Goal: Complete application form

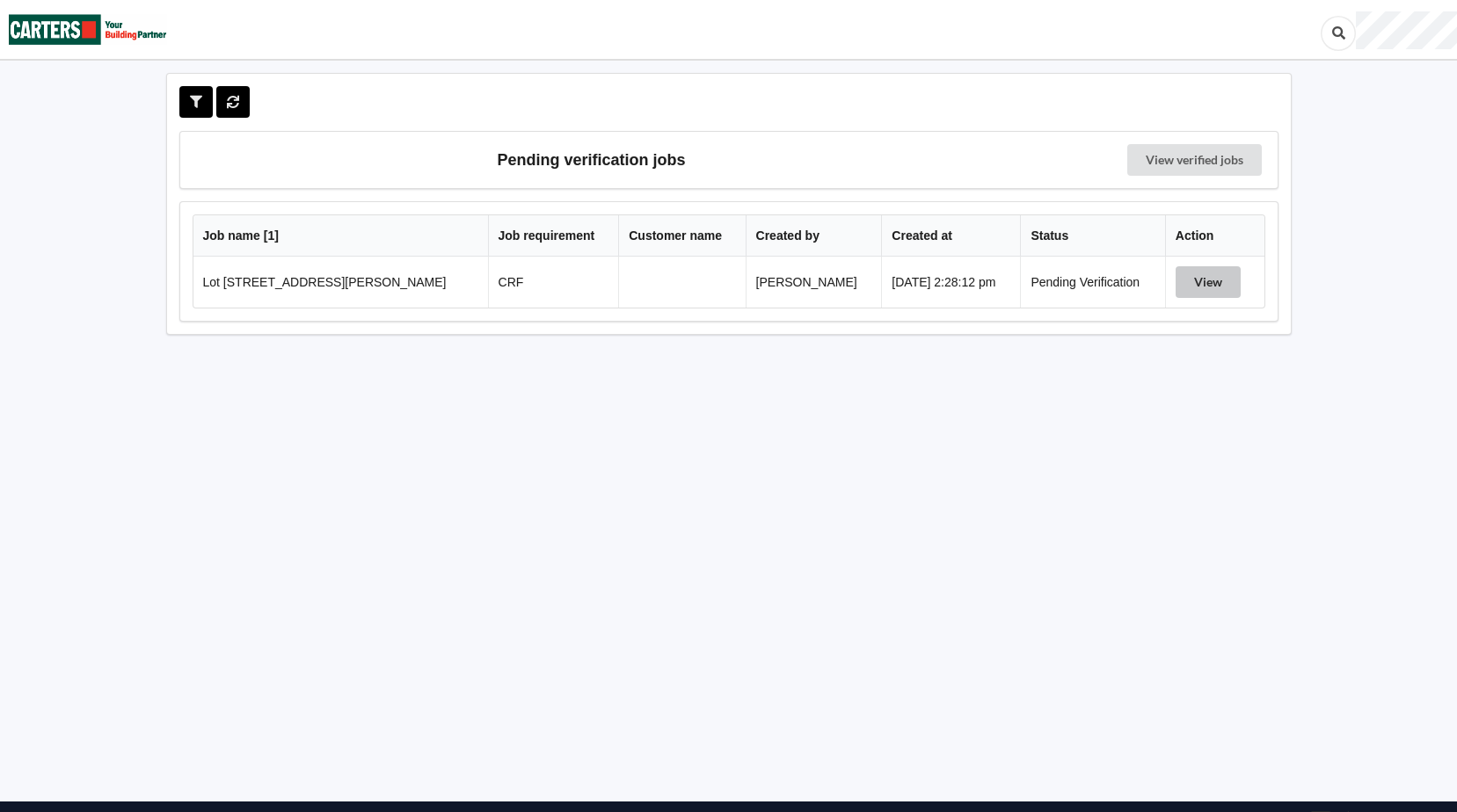
click at [1196, 280] on button "View" at bounding box center [1207, 281] width 65 height 32
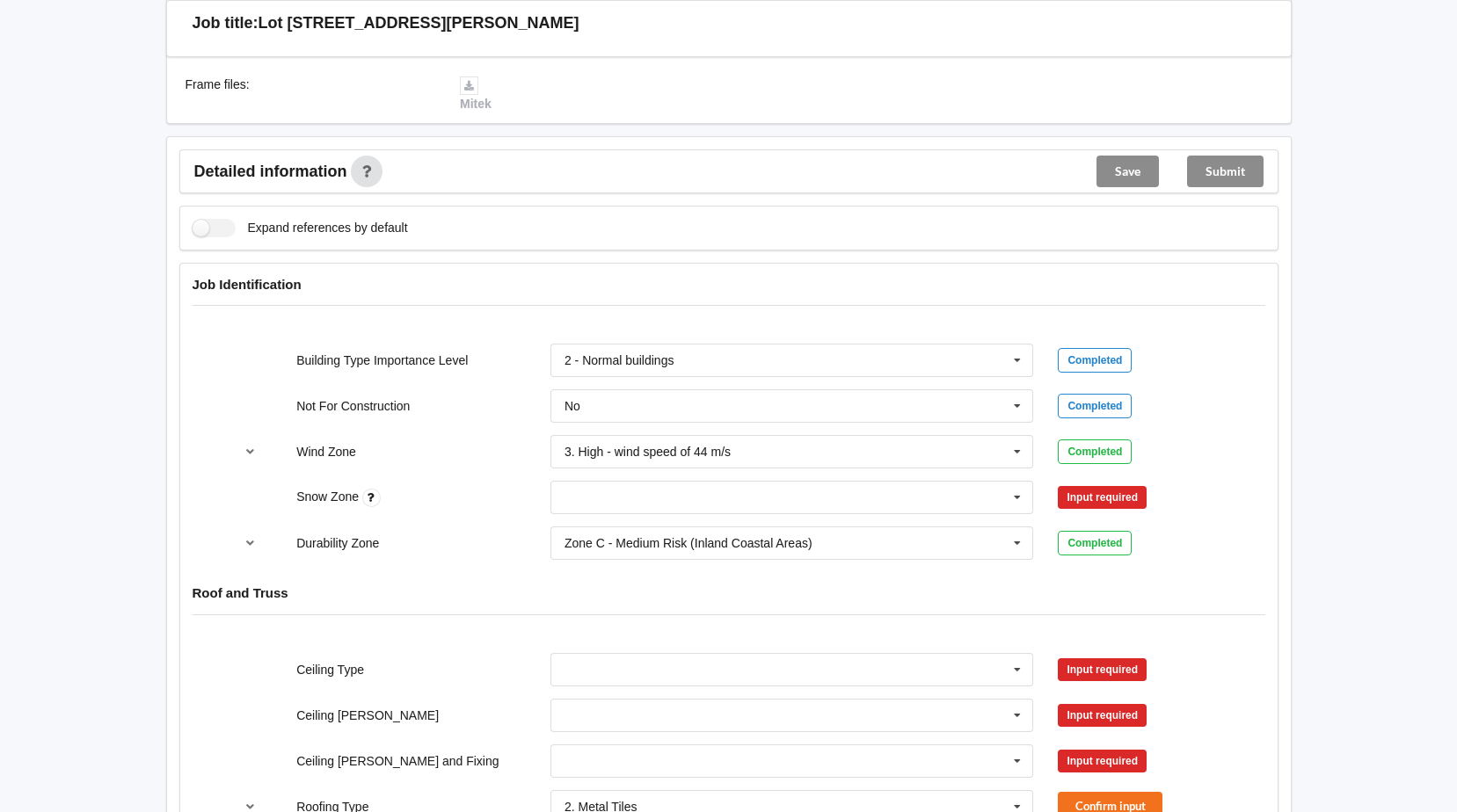
scroll to position [615, 0]
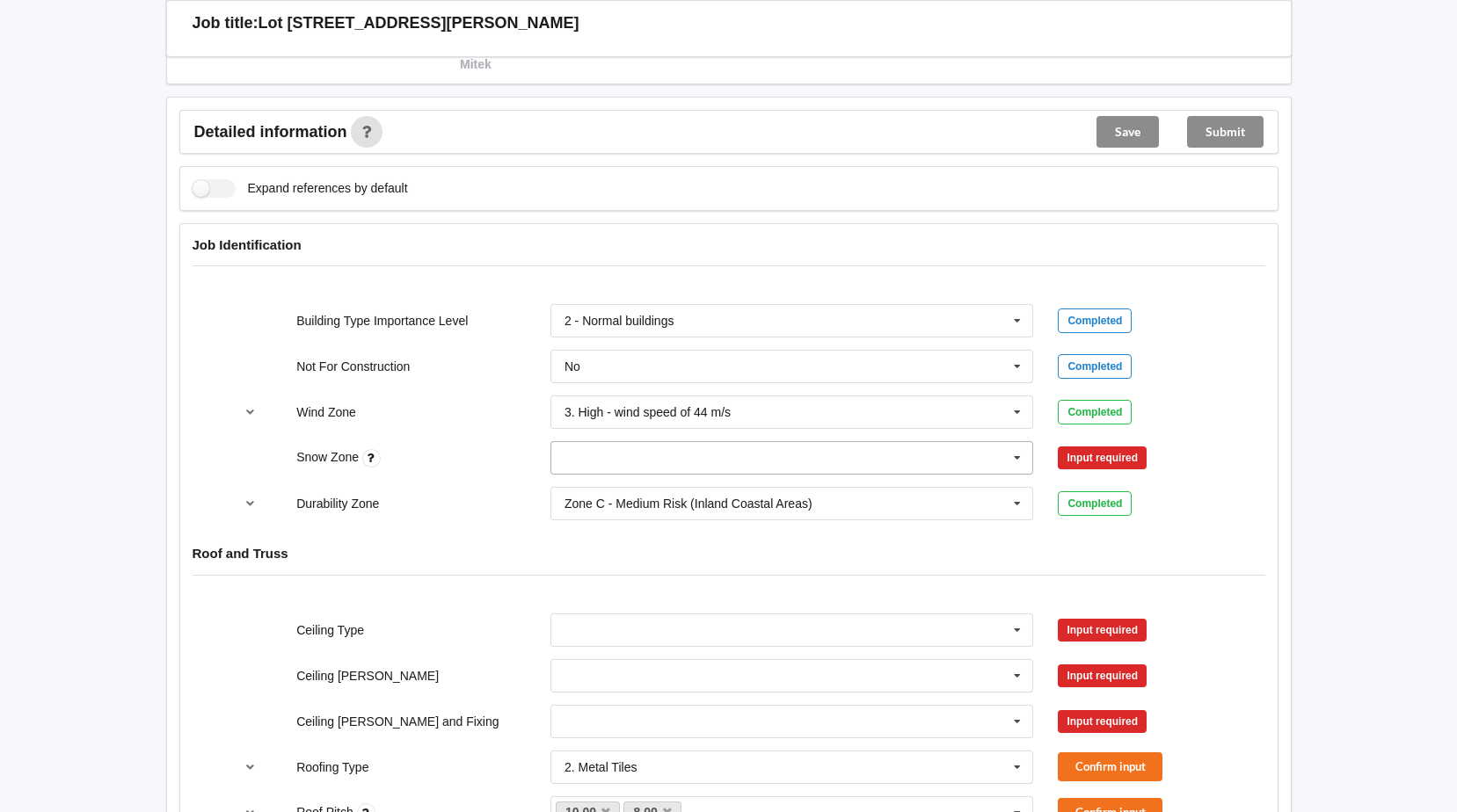
click at [1016, 457] on icon at bounding box center [1016, 459] width 26 height 33
click at [595, 486] on div "N0" at bounding box center [791, 490] width 482 height 33
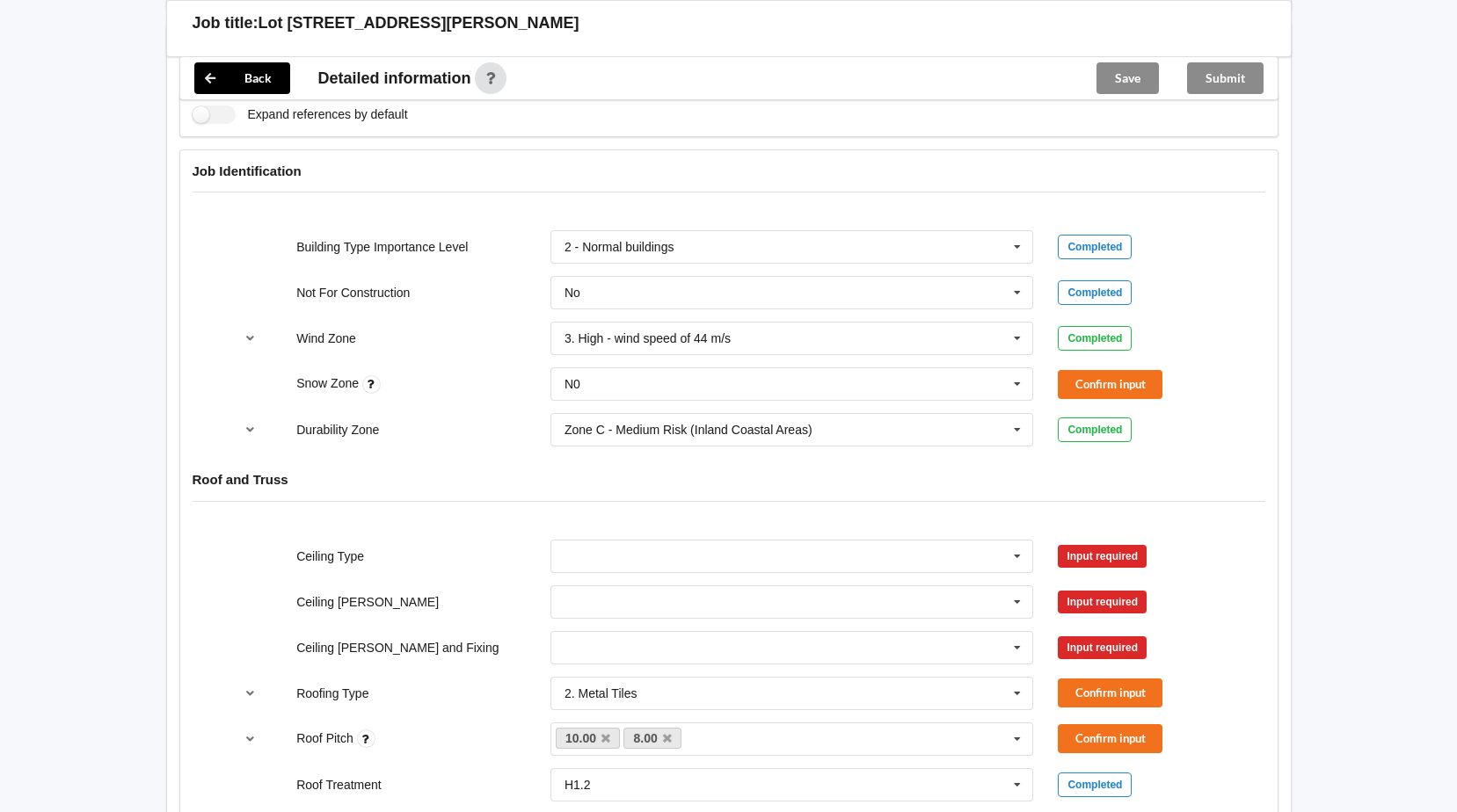
scroll to position [791, 0]
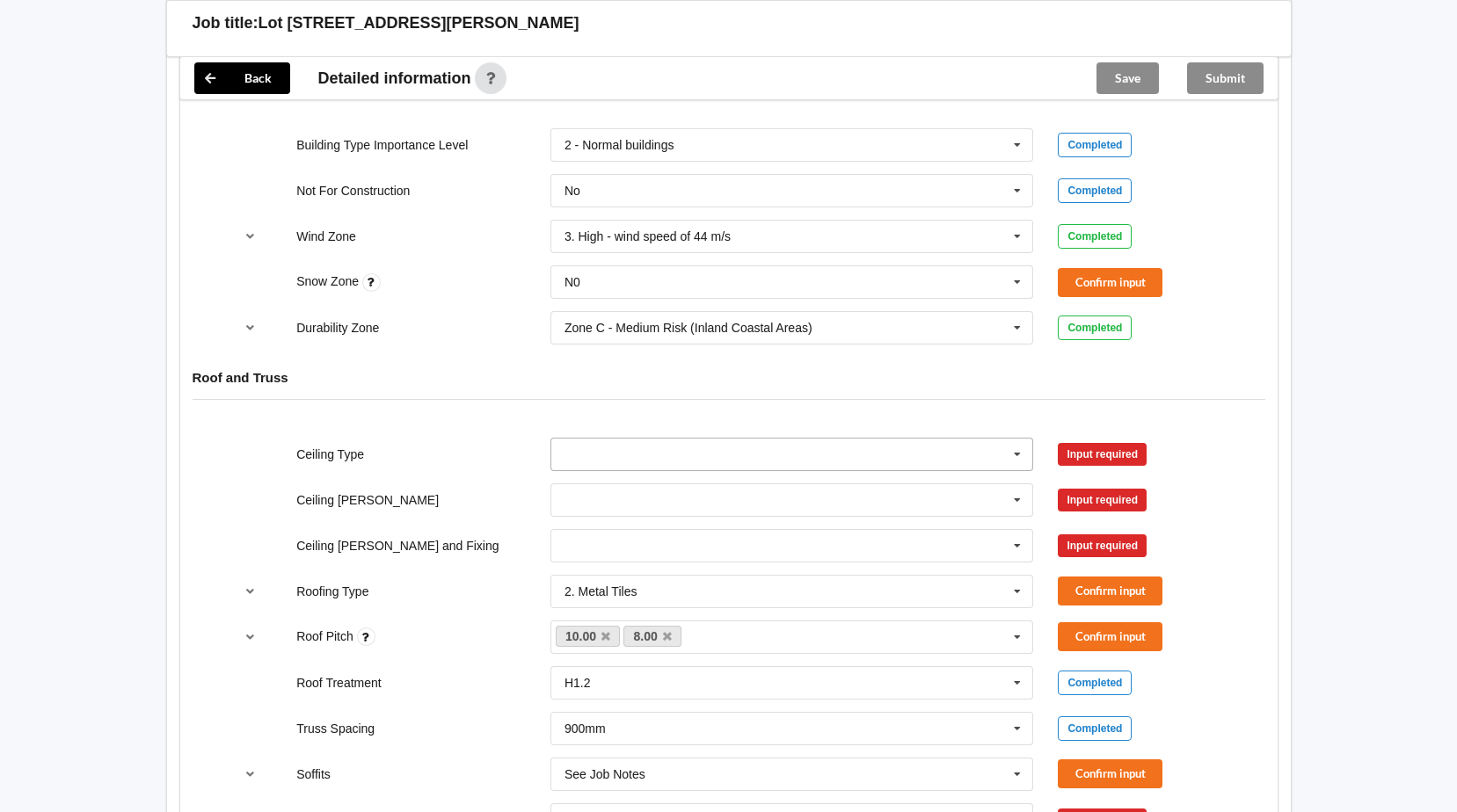
click at [1022, 457] on icon at bounding box center [1016, 455] width 26 height 33
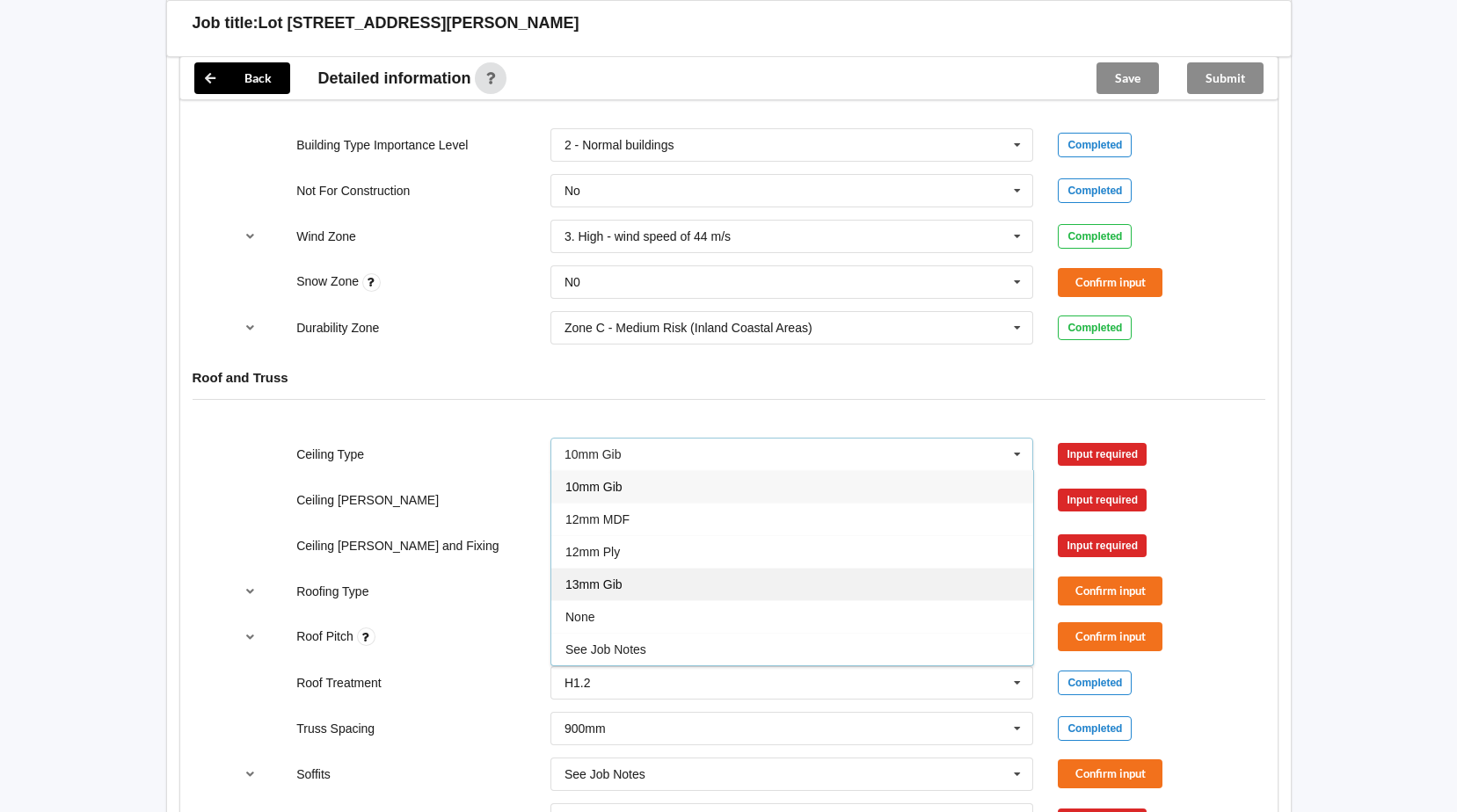
click at [637, 586] on div "13mm Gib" at bounding box center [791, 584] width 482 height 33
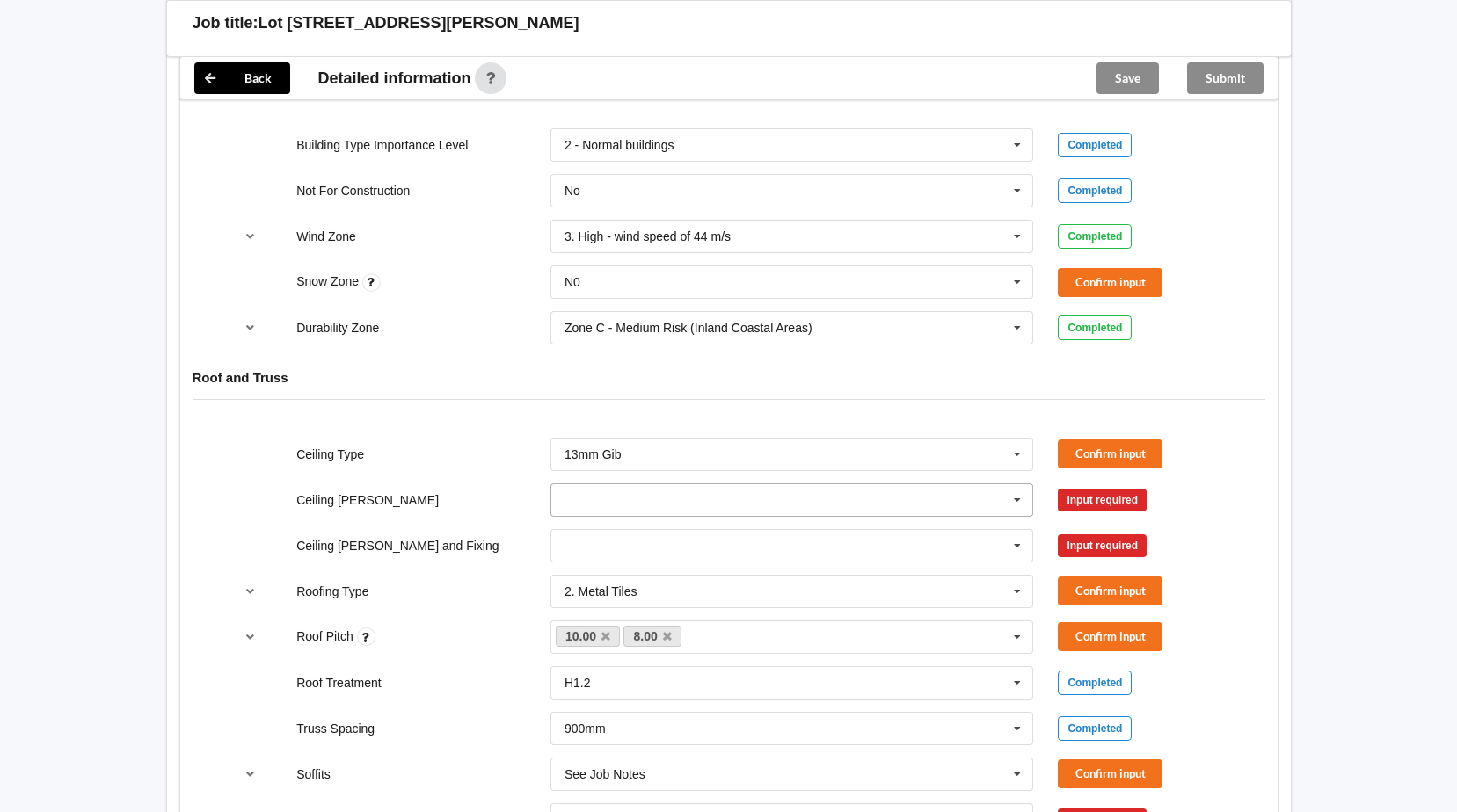
click at [1010, 494] on icon at bounding box center [1016, 501] width 26 height 33
click at [603, 603] on span "600mm" at bounding box center [586, 597] width 41 height 14
click at [1018, 545] on icon at bounding box center [1016, 546] width 26 height 33
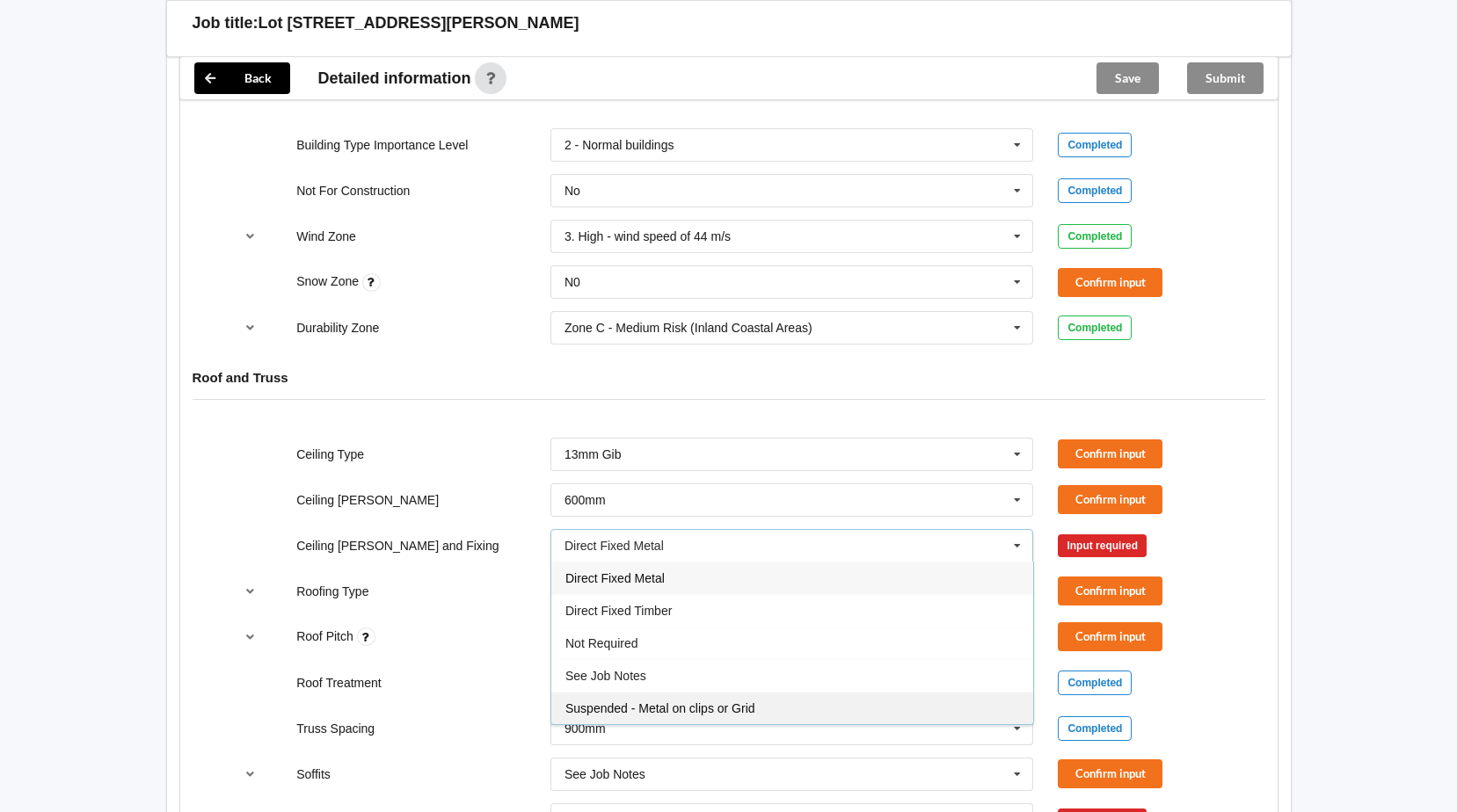
click at [574, 713] on span "Suspended - Metal on clips or Grid" at bounding box center [660, 707] width 190 height 14
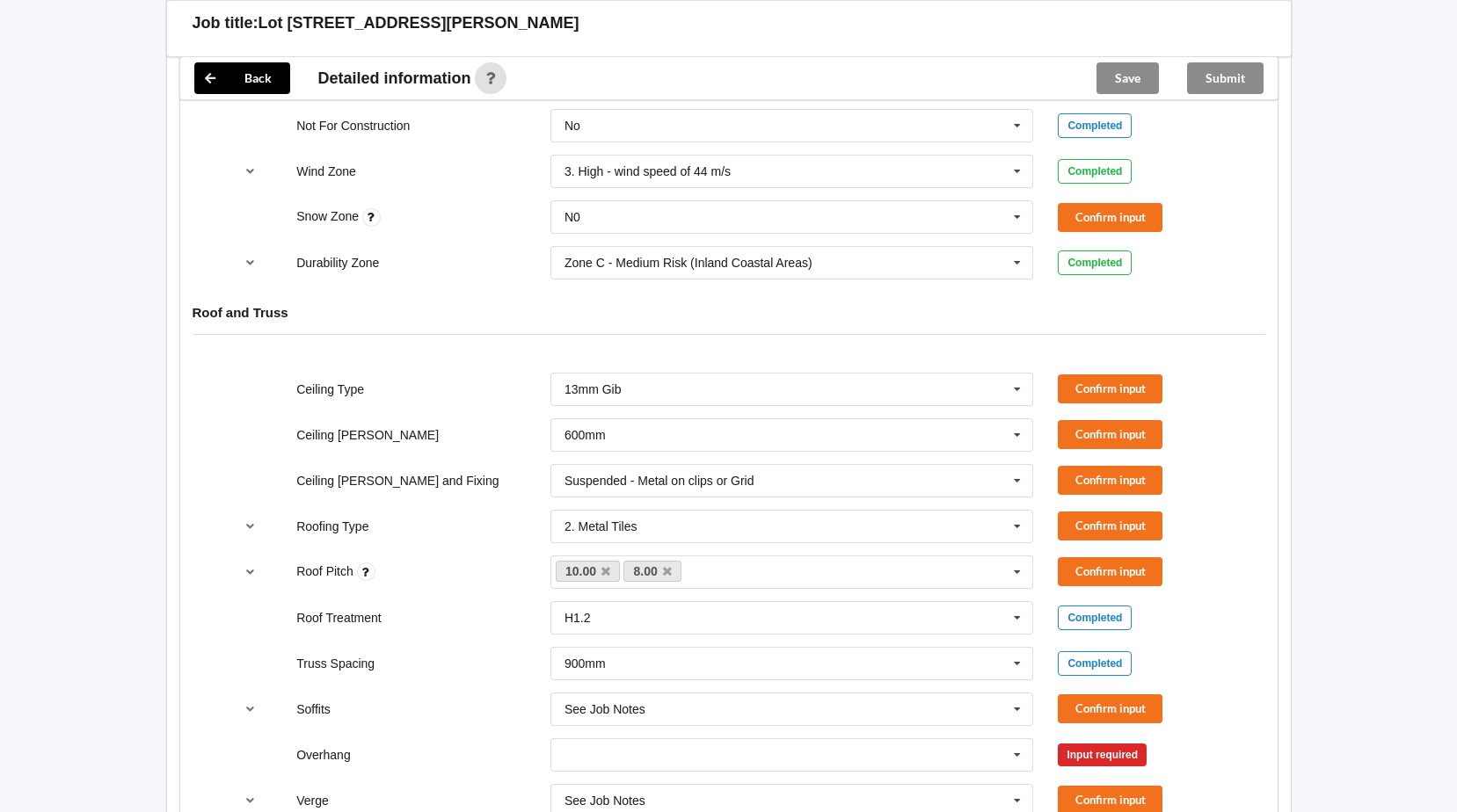
scroll to position [967, 0]
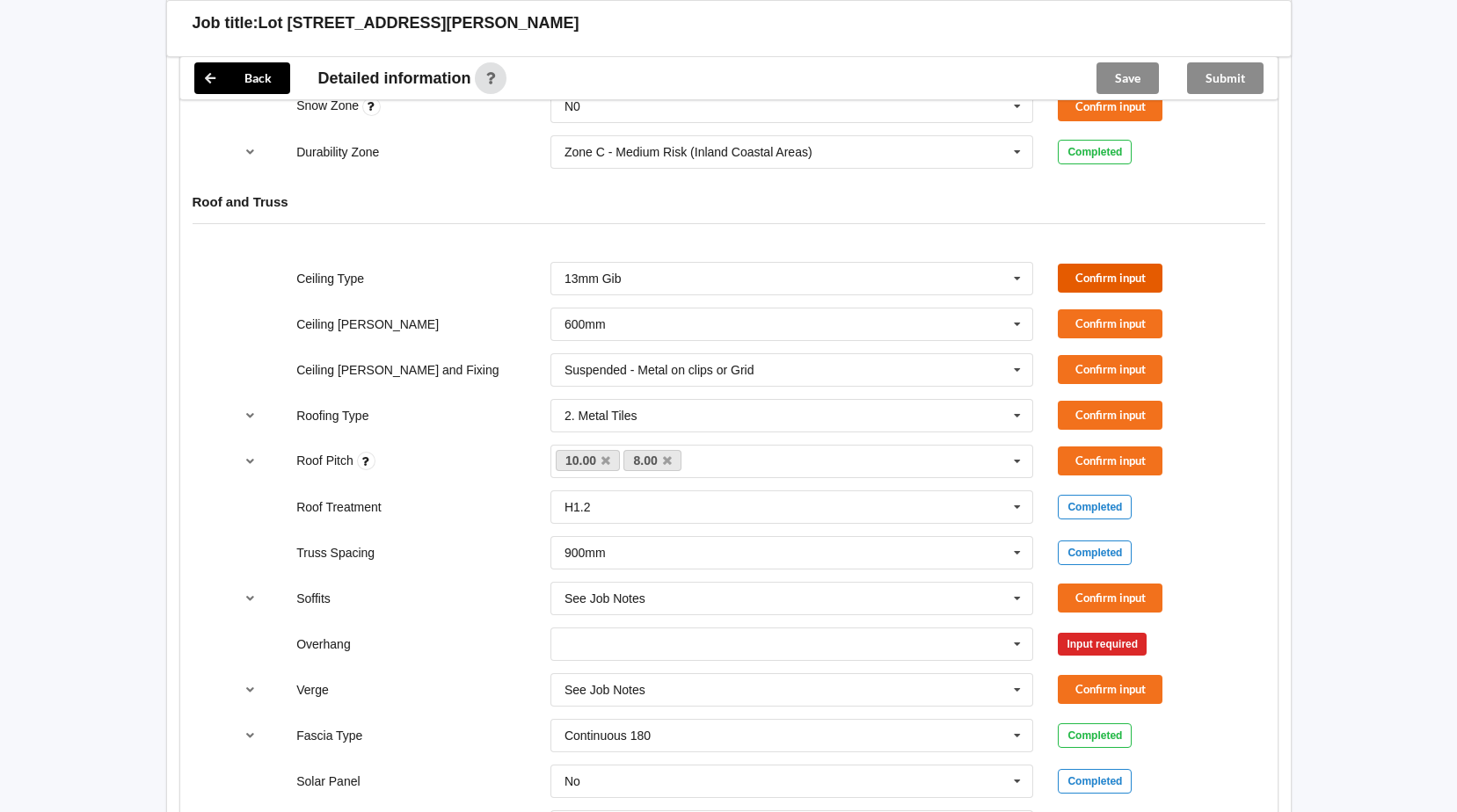
click at [1095, 269] on button "Confirm input" at bounding box center [1109, 279] width 105 height 29
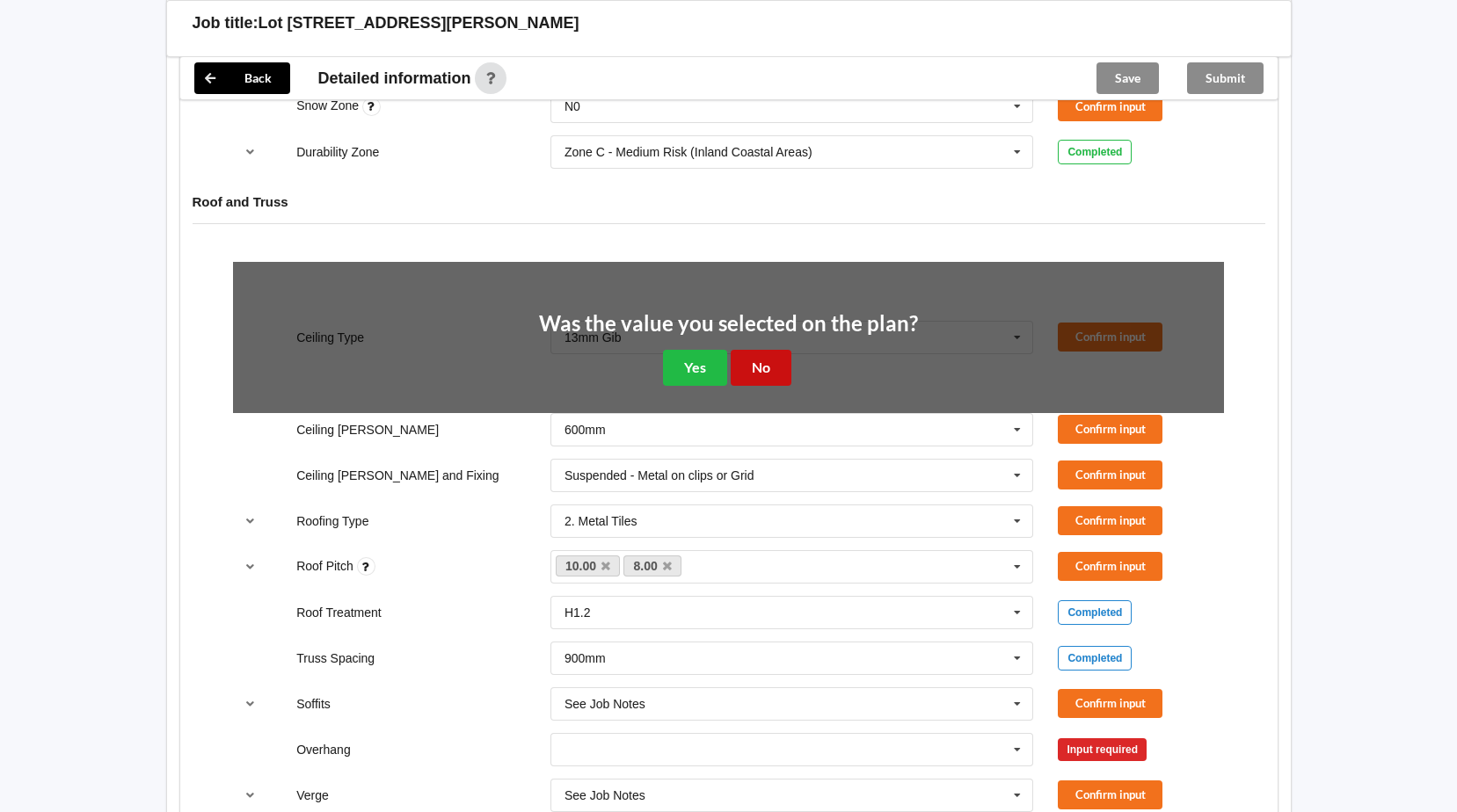
click at [766, 382] on button "No" at bounding box center [760, 368] width 61 height 36
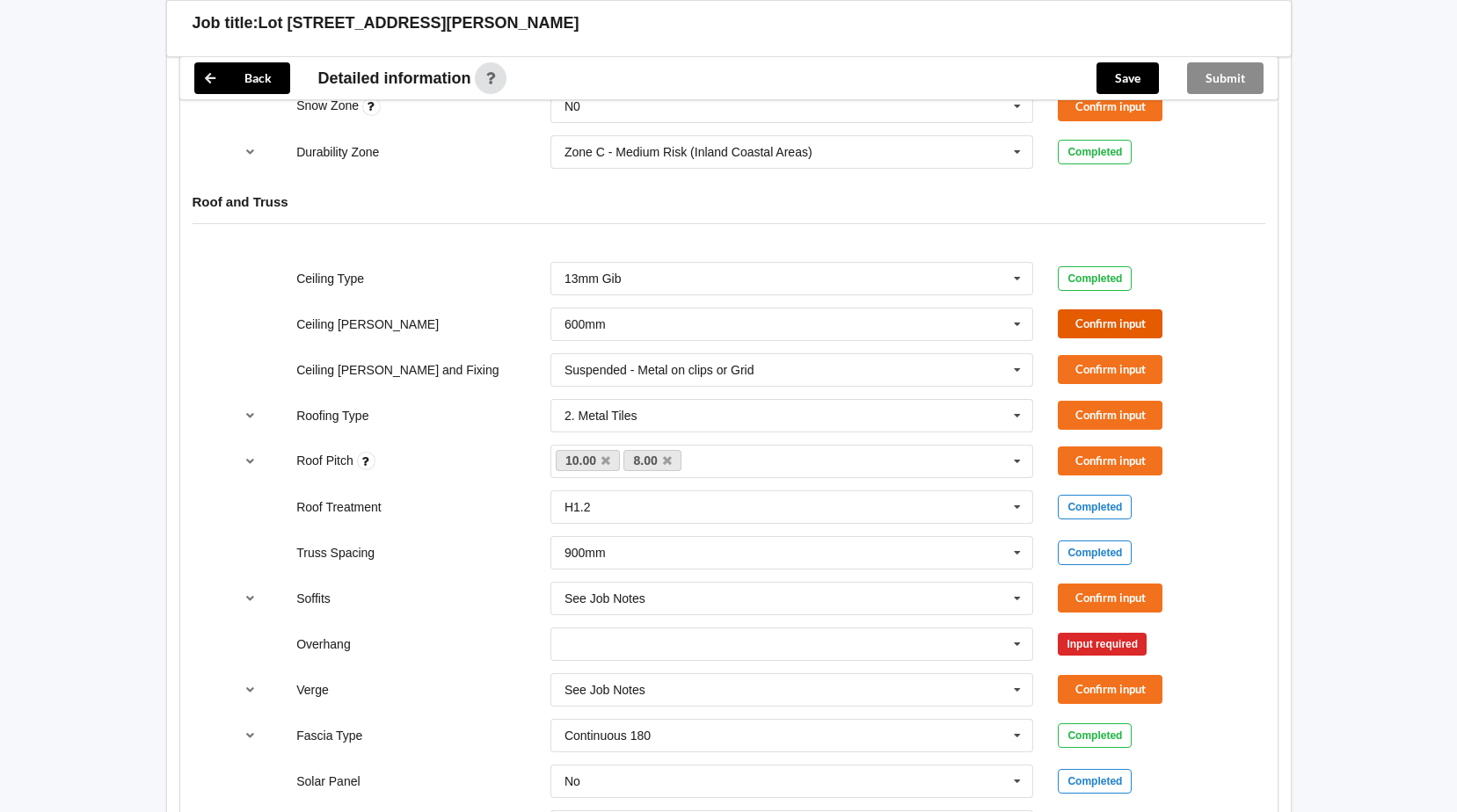
click at [1085, 327] on button "Confirm input" at bounding box center [1109, 324] width 105 height 29
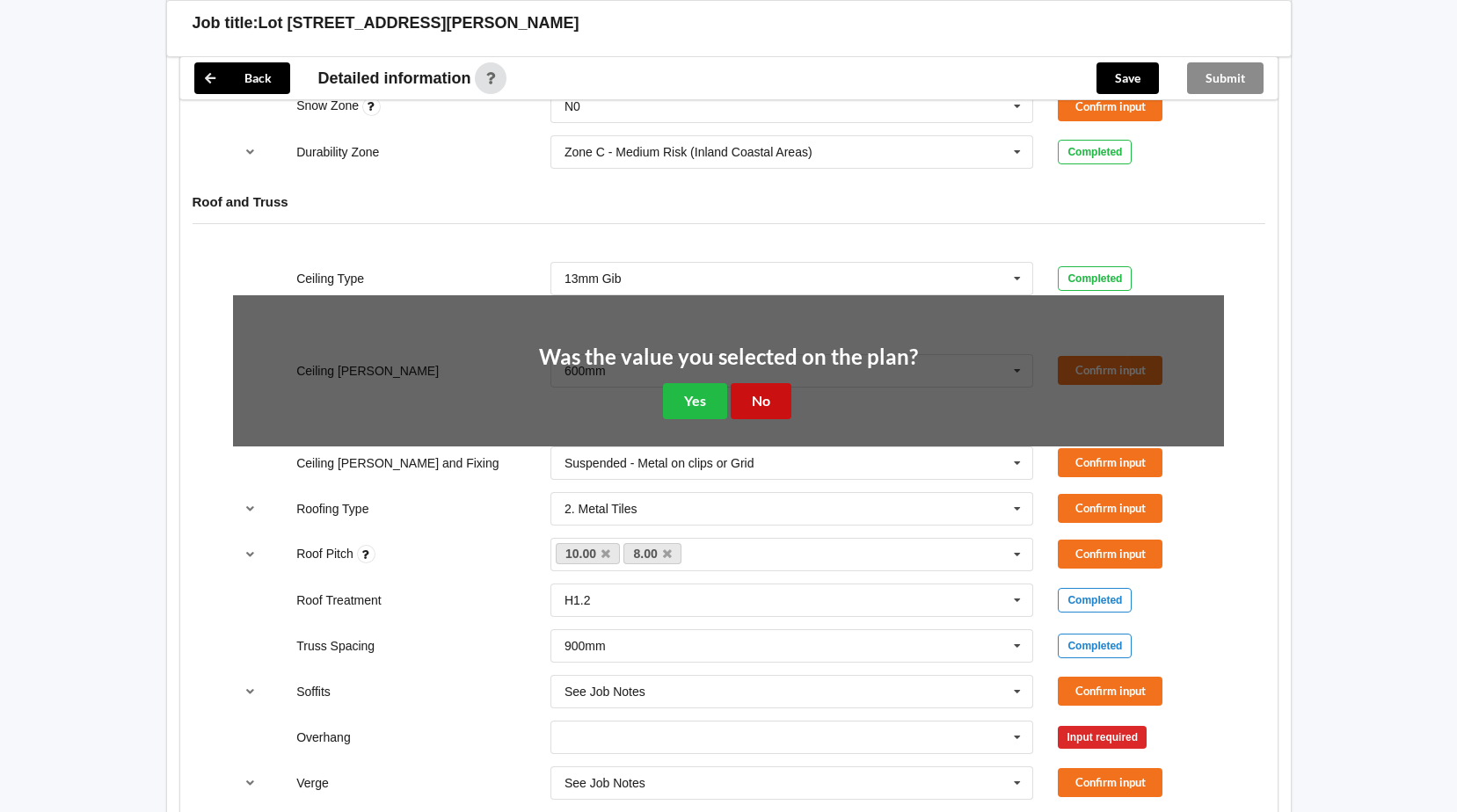
click at [758, 415] on button "No" at bounding box center [760, 401] width 61 height 36
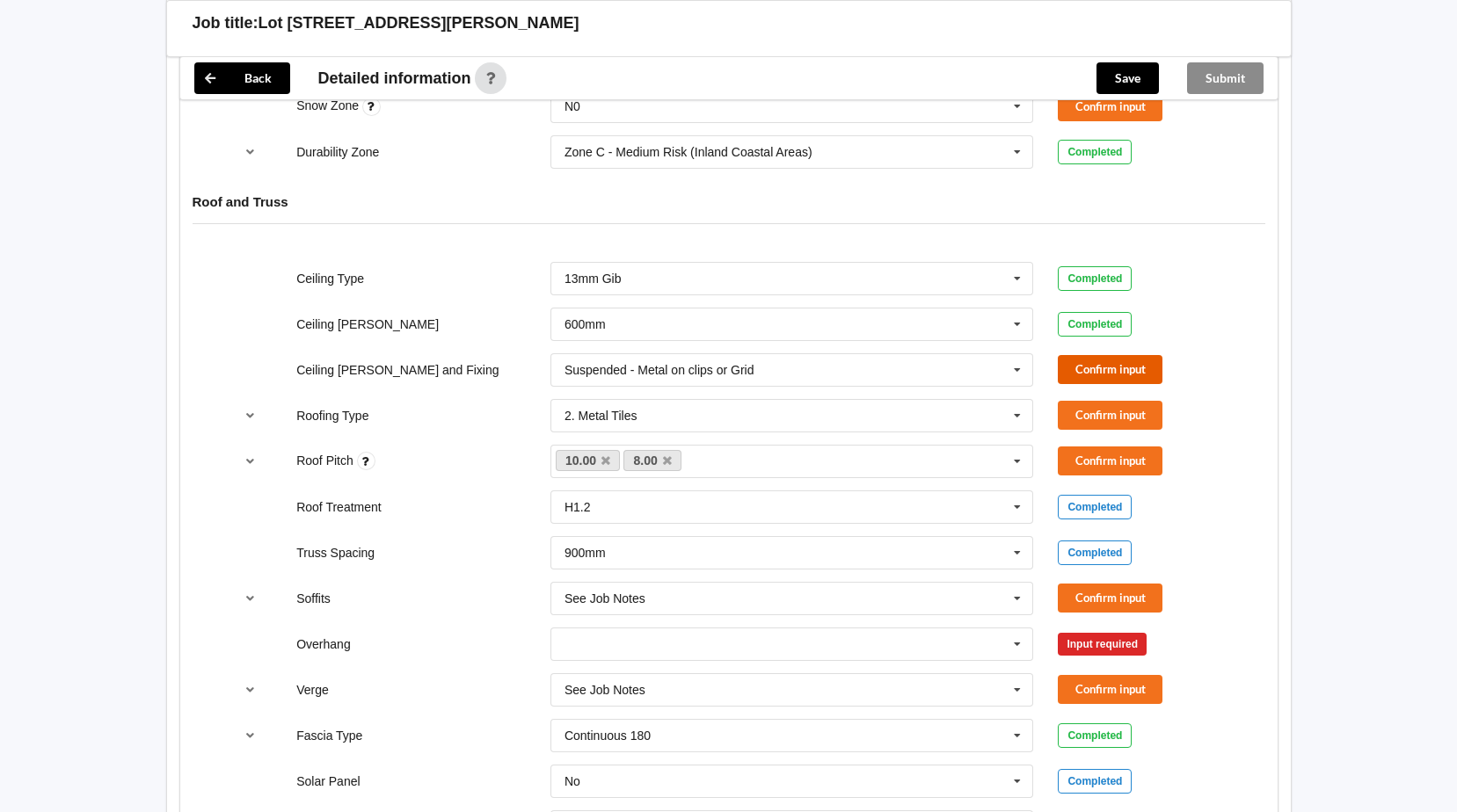
click at [1094, 368] on button "Confirm input" at bounding box center [1109, 370] width 105 height 29
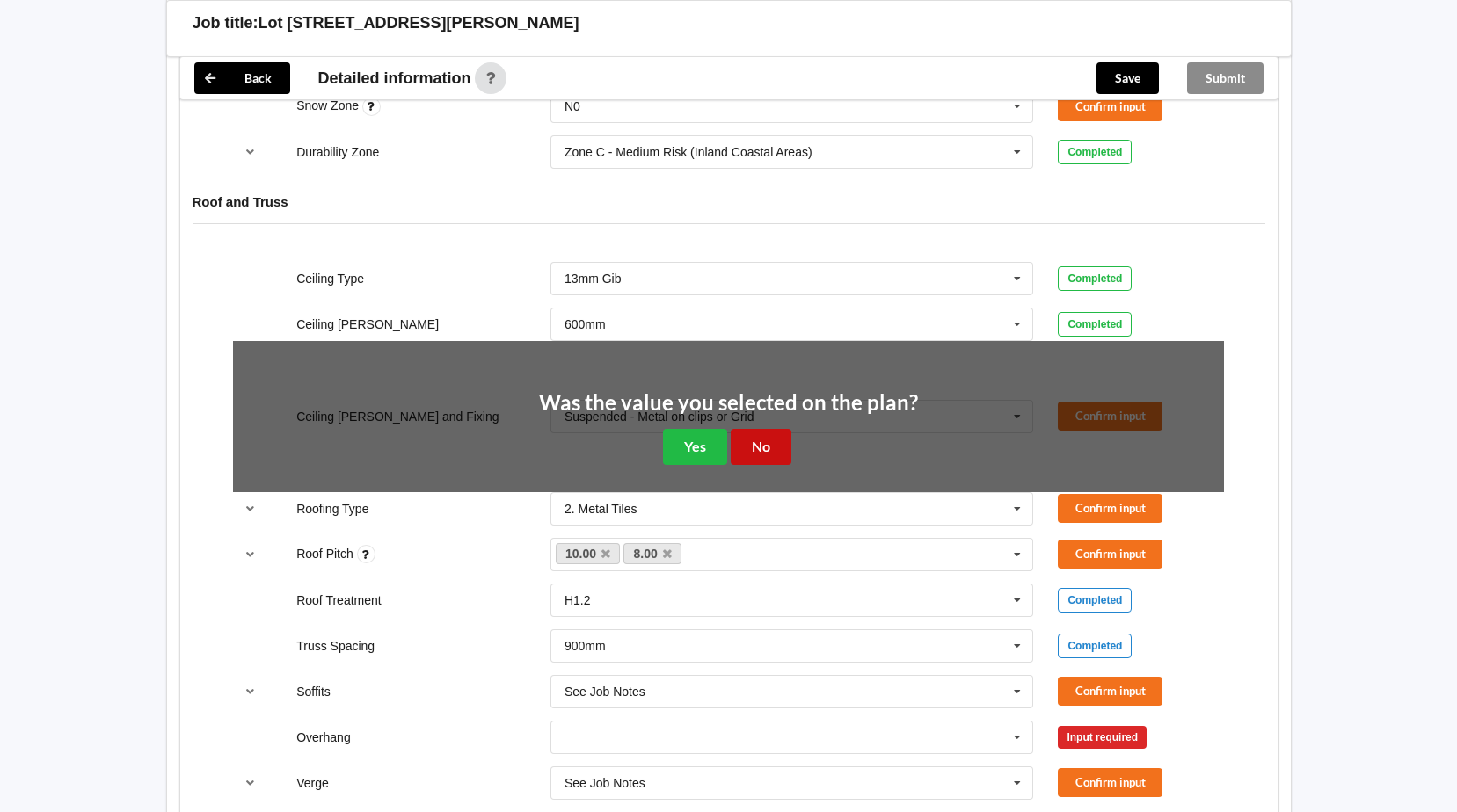
click at [761, 452] on button "No" at bounding box center [760, 447] width 61 height 36
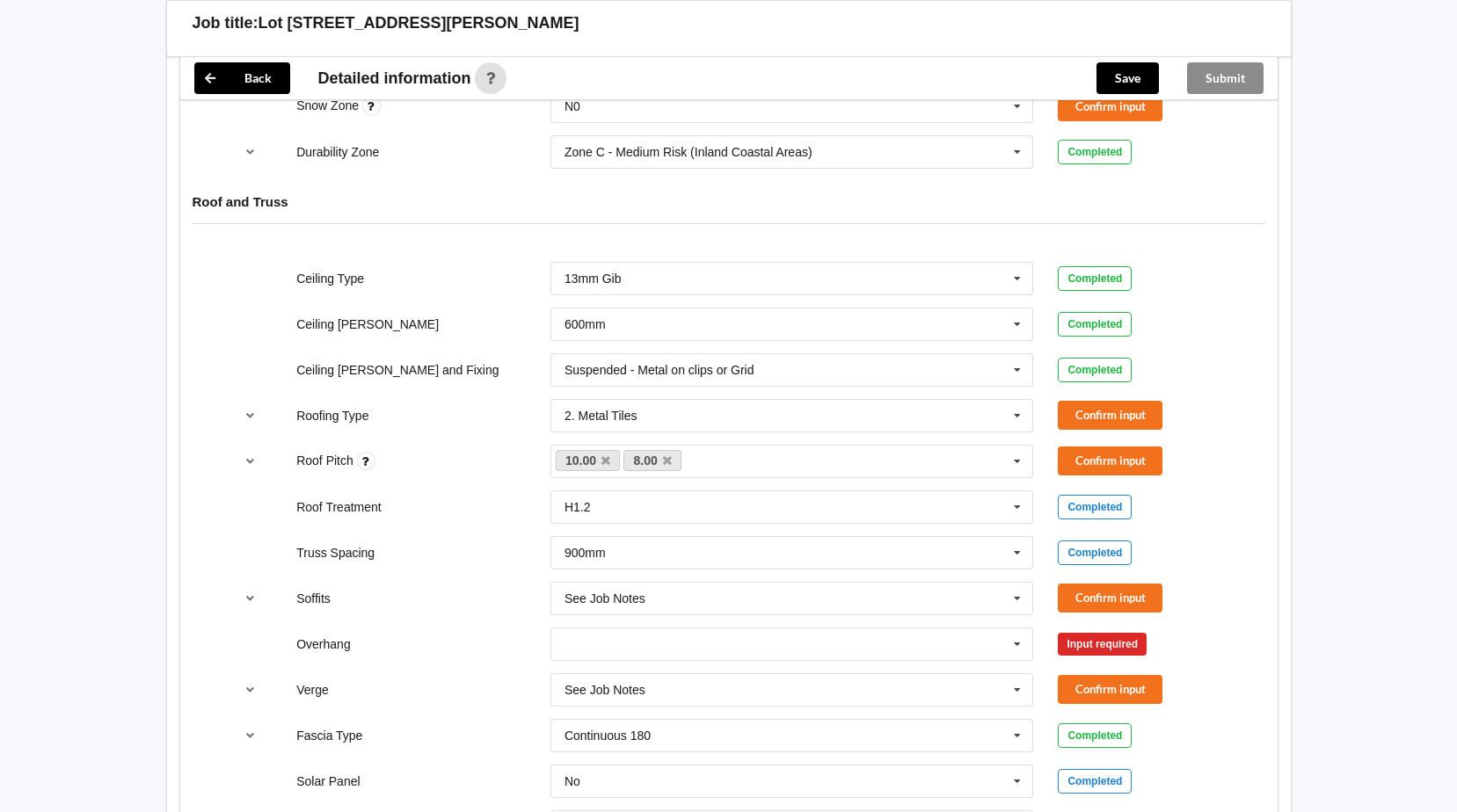
drag, startPoint x: 803, startPoint y: 424, endPoint x: 545, endPoint y: 421, distance: 258.0
click at [545, 421] on div "2. Metal Tiles 1. Longrun 2. Metal Tiles 3. Concrete tiles Clay tiles - glazed …" at bounding box center [792, 416] width 508 height 58
drag, startPoint x: 634, startPoint y: 413, endPoint x: 583, endPoint y: 414, distance: 51.0
click at [583, 414] on div "2. Metal Tiles" at bounding box center [600, 416] width 72 height 13
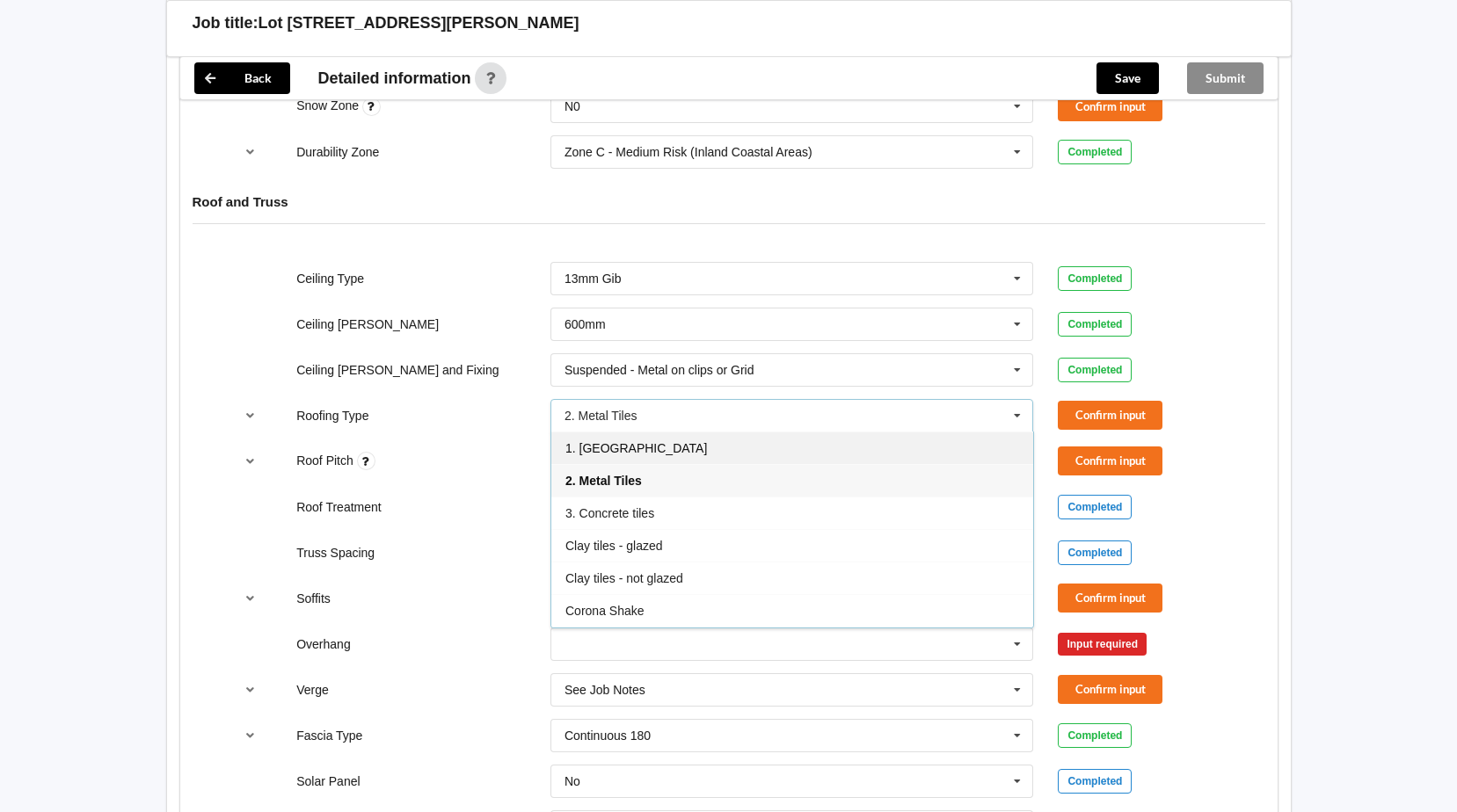
click at [619, 449] on span "1. [GEOGRAPHIC_DATA]" at bounding box center [636, 448] width 141 height 14
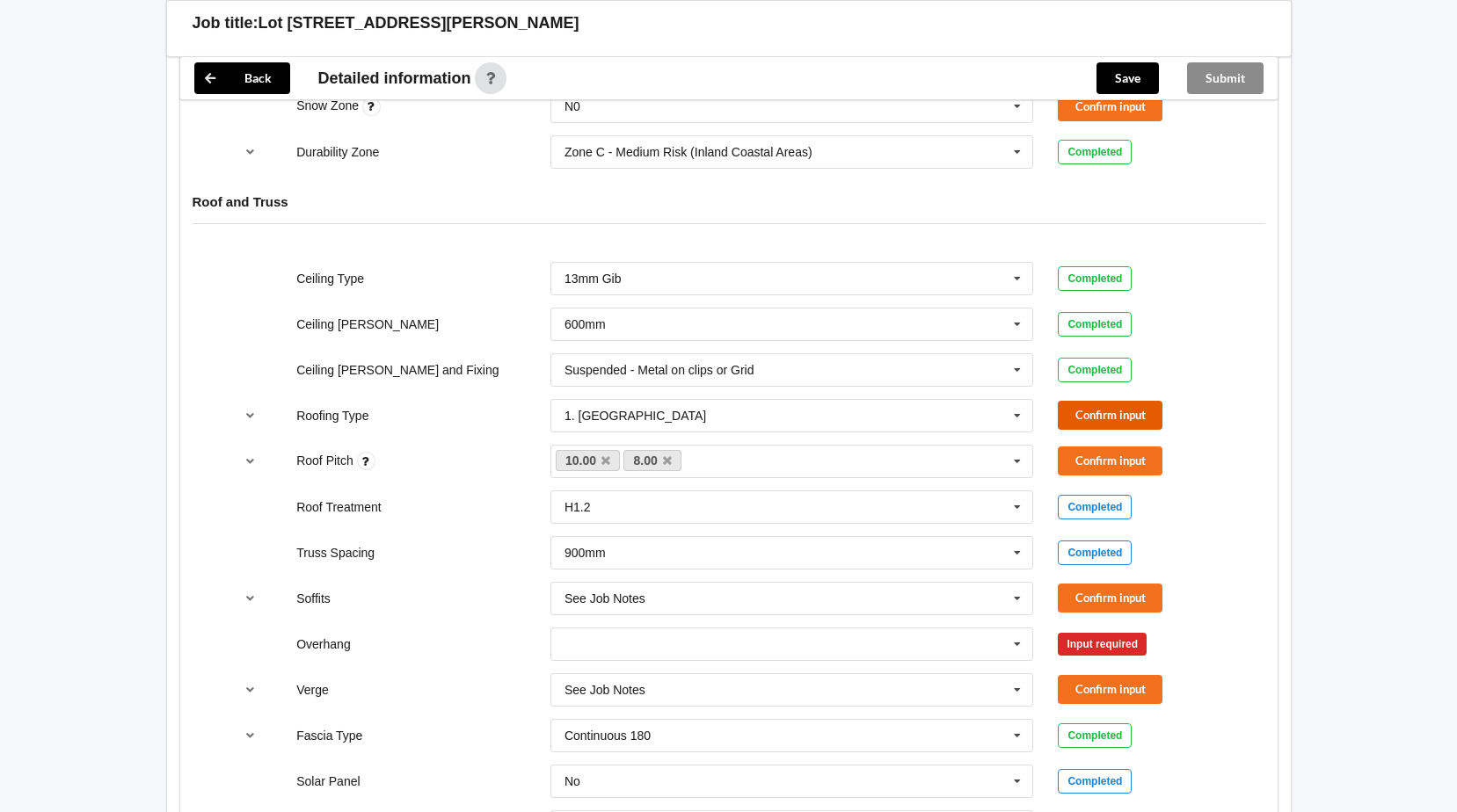
click at [1109, 410] on button "Confirm input" at bounding box center [1109, 415] width 105 height 29
click at [1077, 461] on button "Confirm input" at bounding box center [1109, 461] width 105 height 29
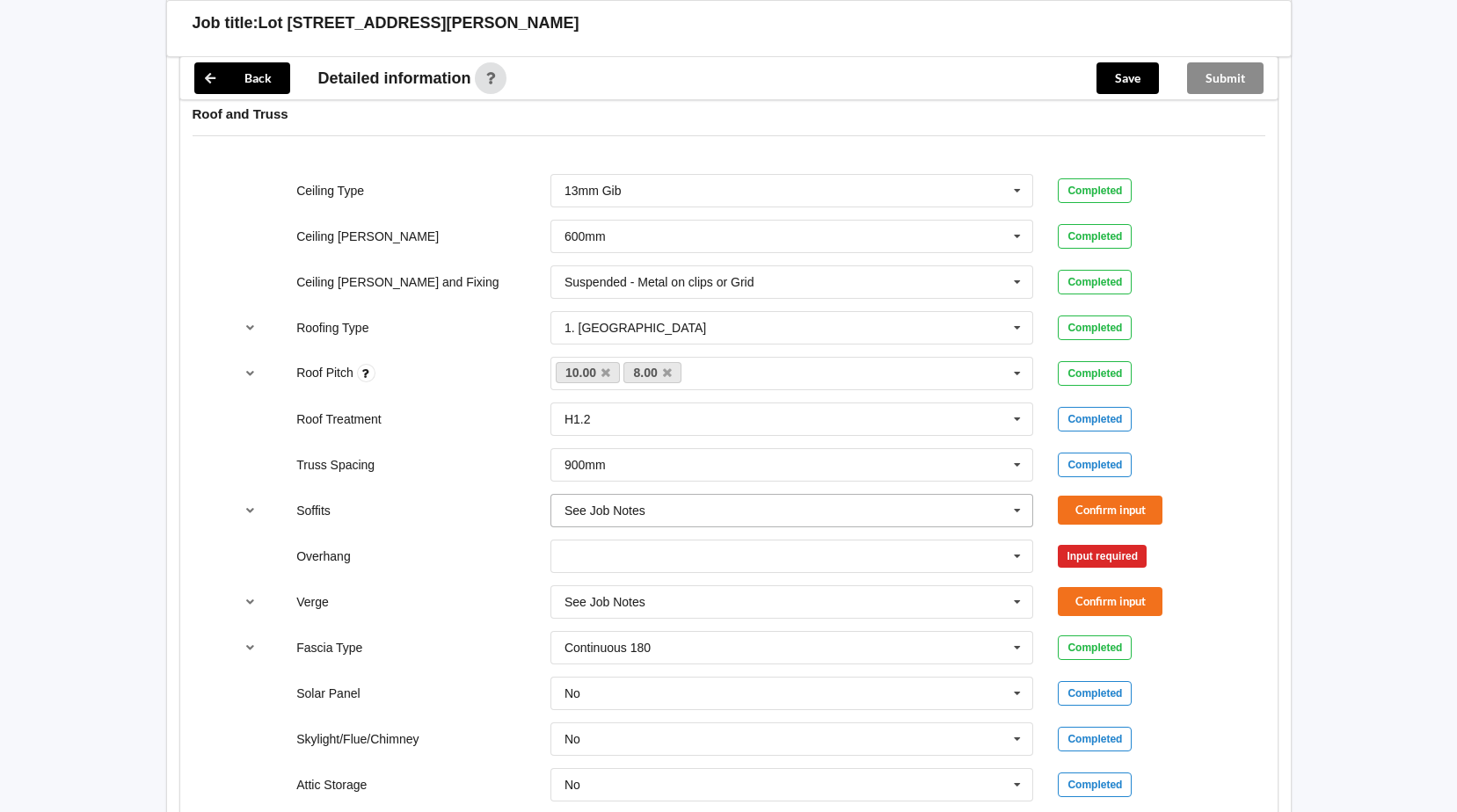
click at [1018, 513] on icon at bounding box center [1016, 511] width 26 height 33
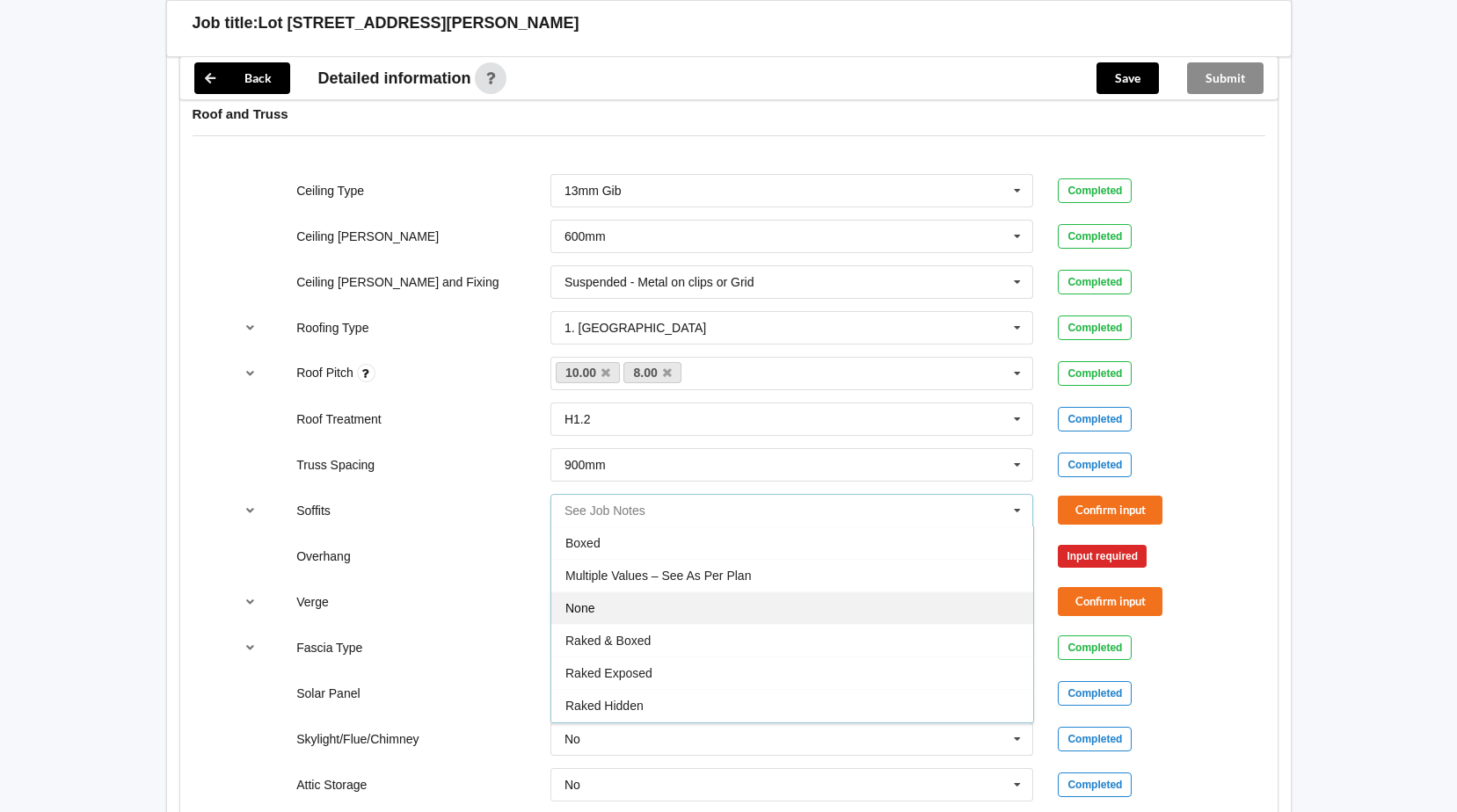
scroll to position [31, 0]
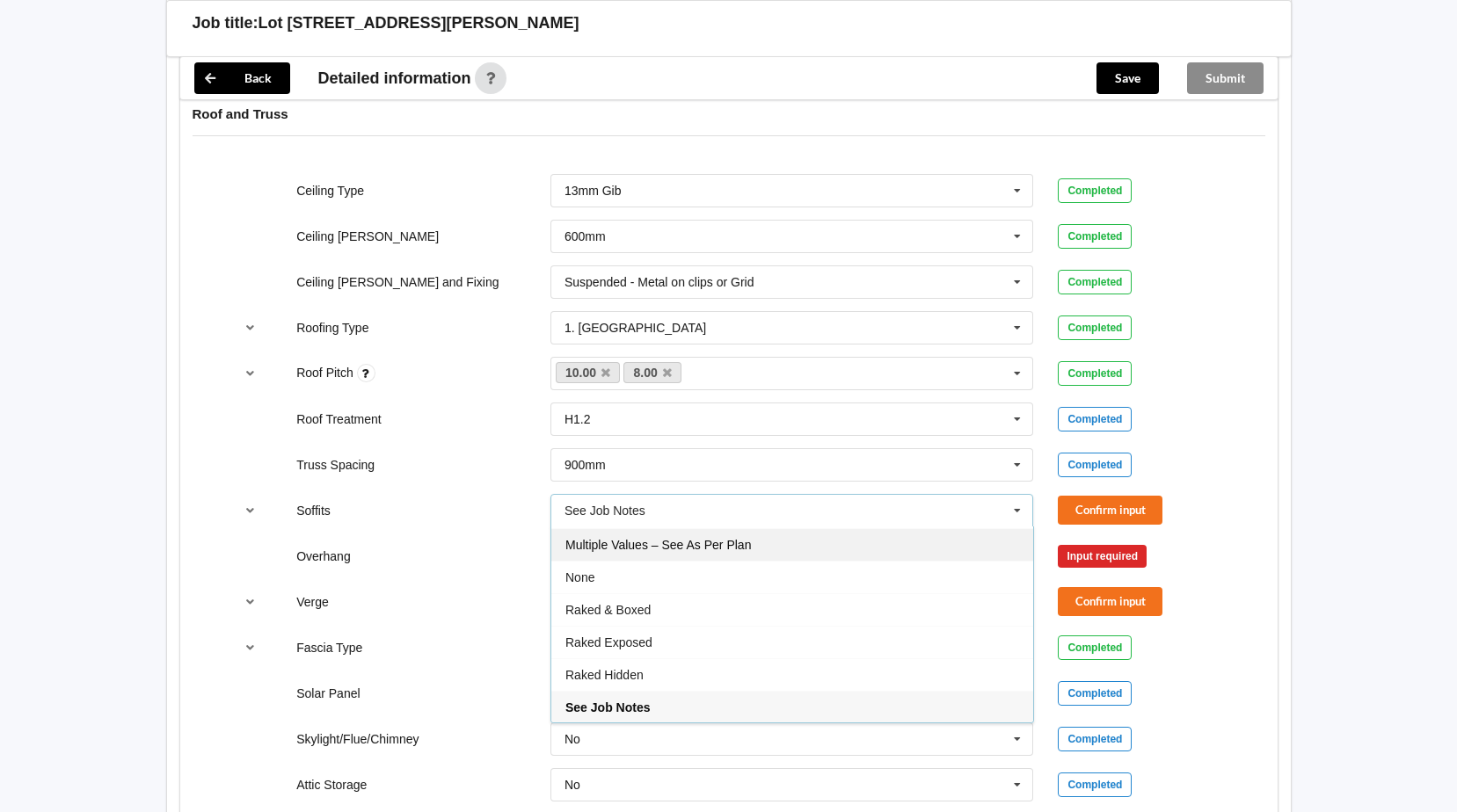
click at [672, 547] on span "Multiple Values – See As Per Plan" at bounding box center [658, 544] width 186 height 14
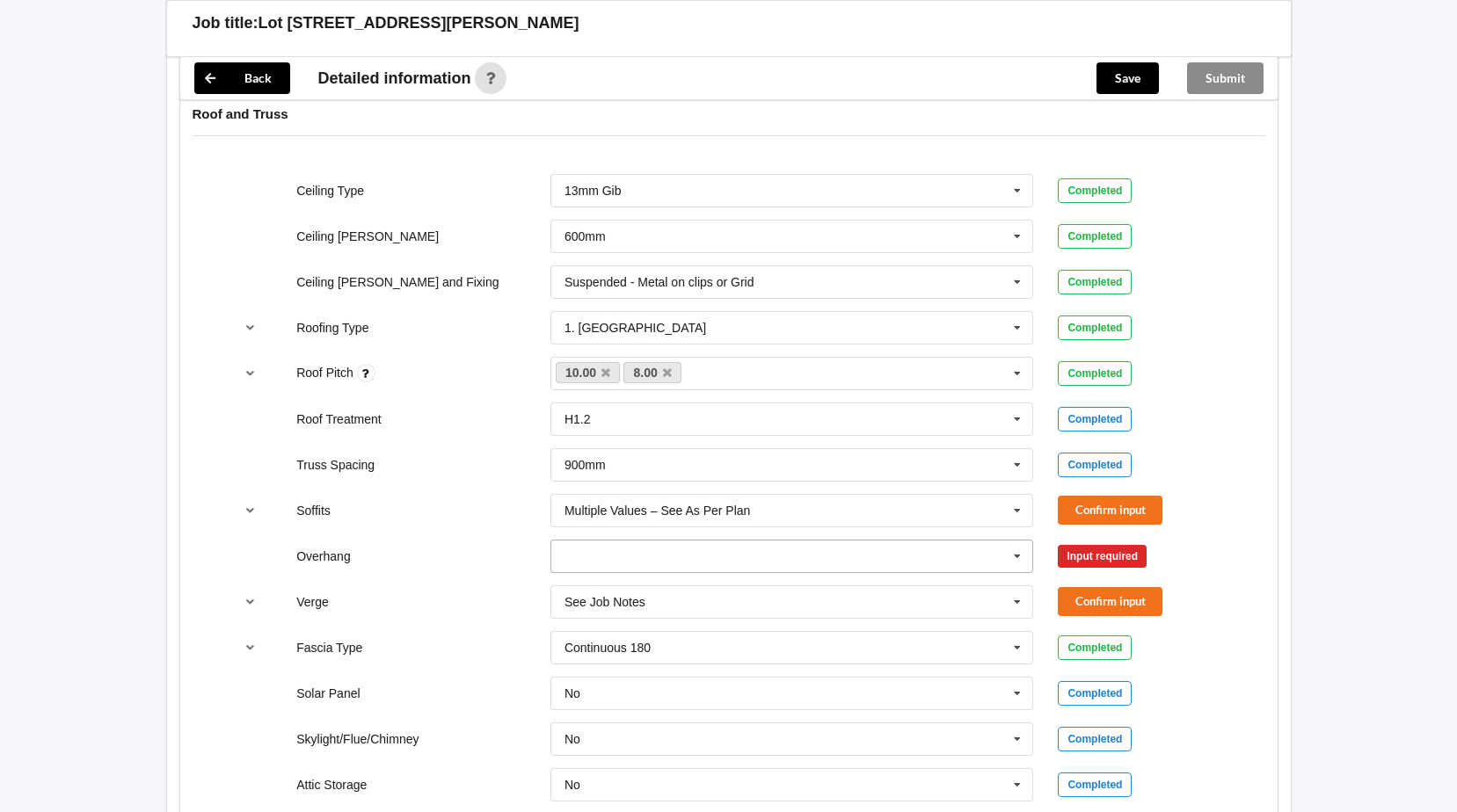
click at [1010, 559] on icon at bounding box center [1016, 557] width 26 height 33
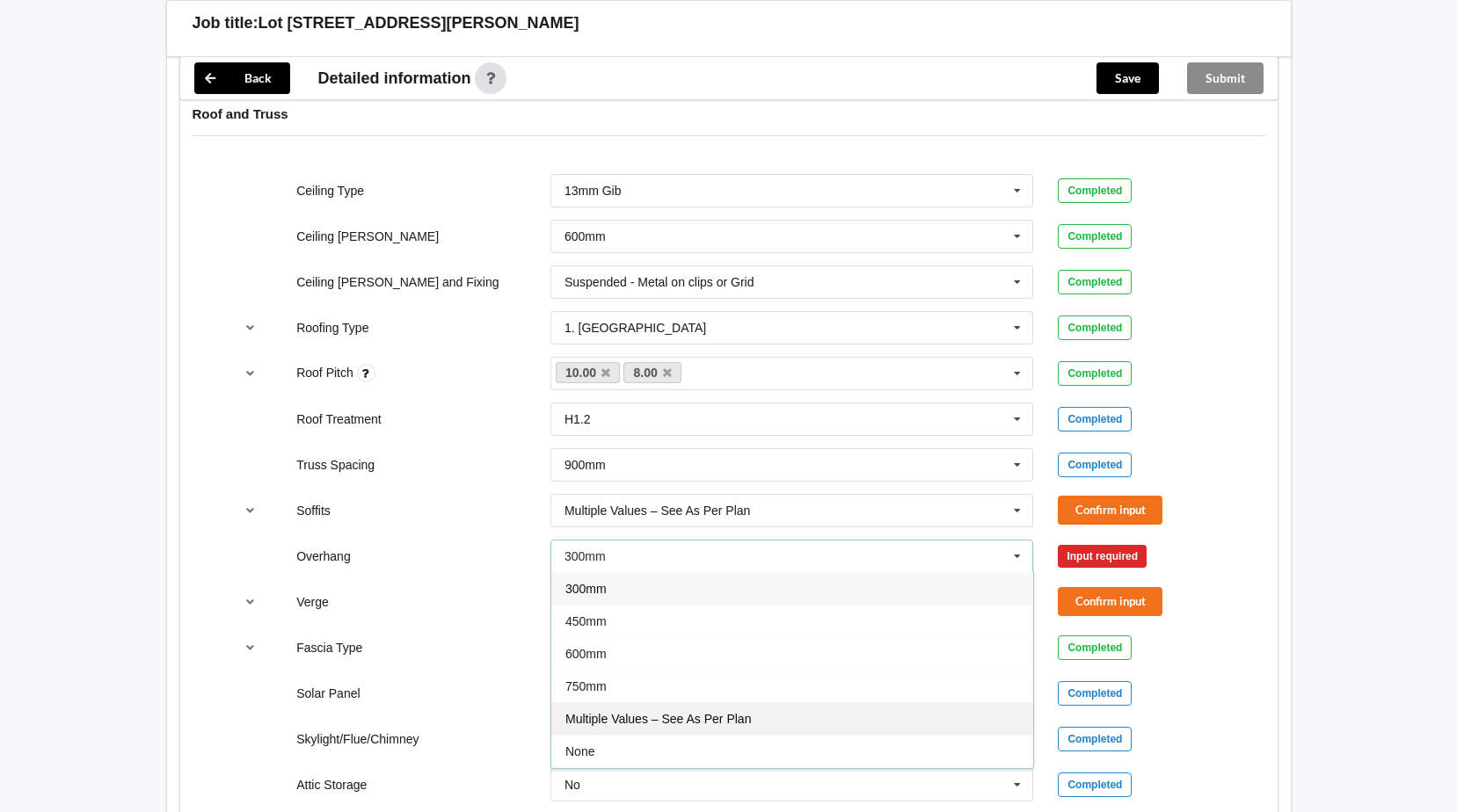
click at [625, 716] on span "Multiple Values – See As Per Plan" at bounding box center [658, 718] width 186 height 14
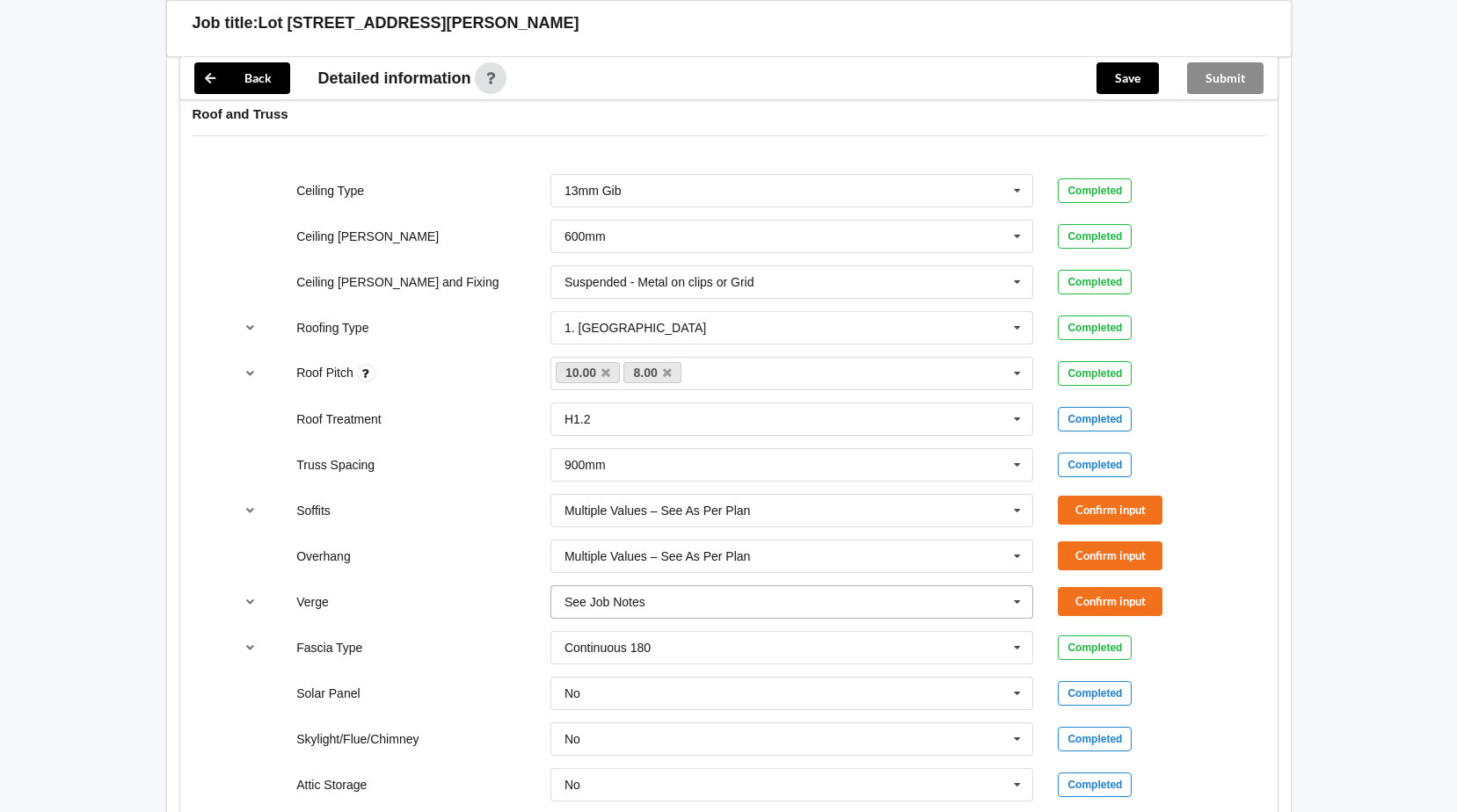
click at [1007, 606] on icon at bounding box center [1016, 603] width 26 height 33
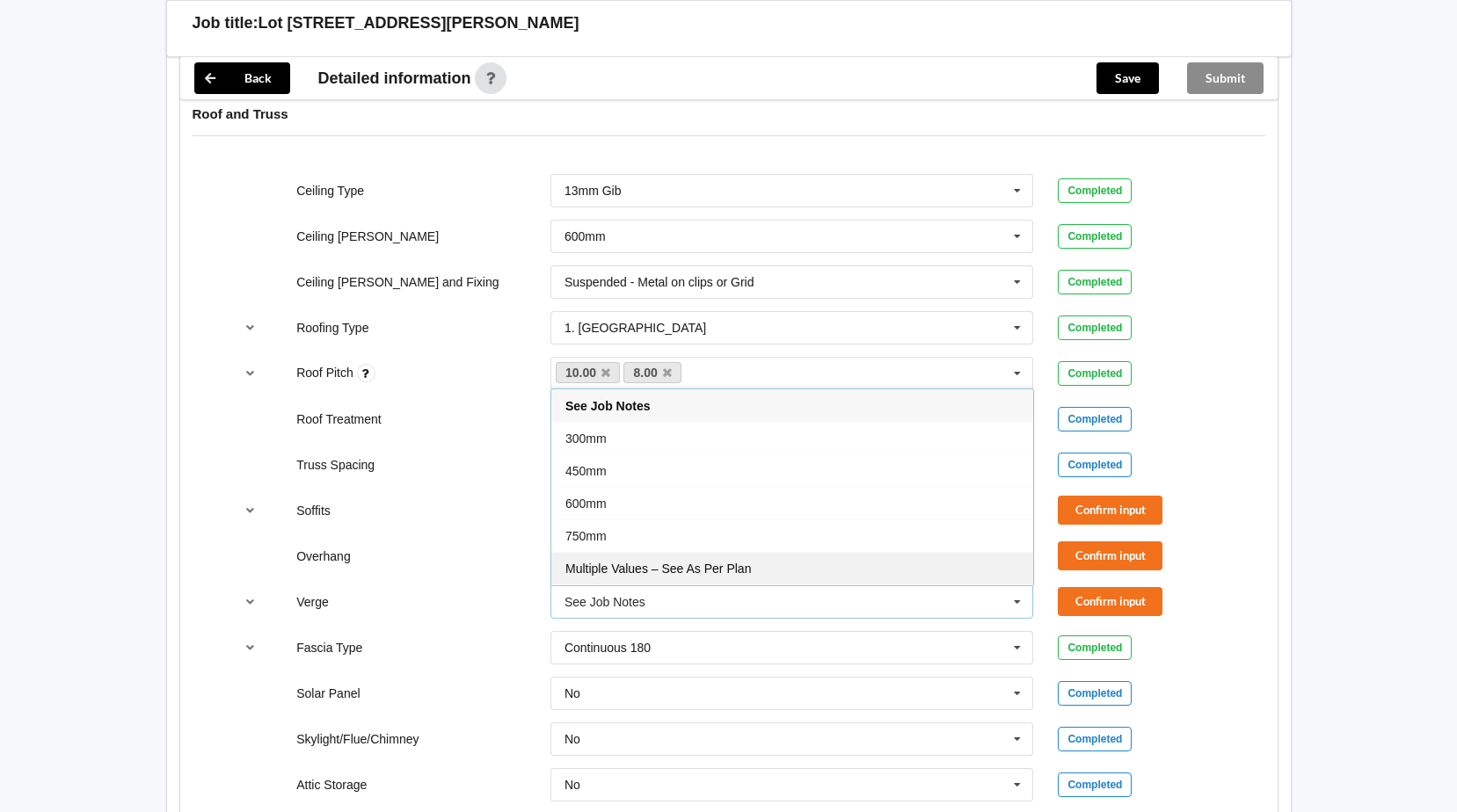
click at [639, 579] on div "Multiple Values – See As Per Plan" at bounding box center [791, 568] width 482 height 33
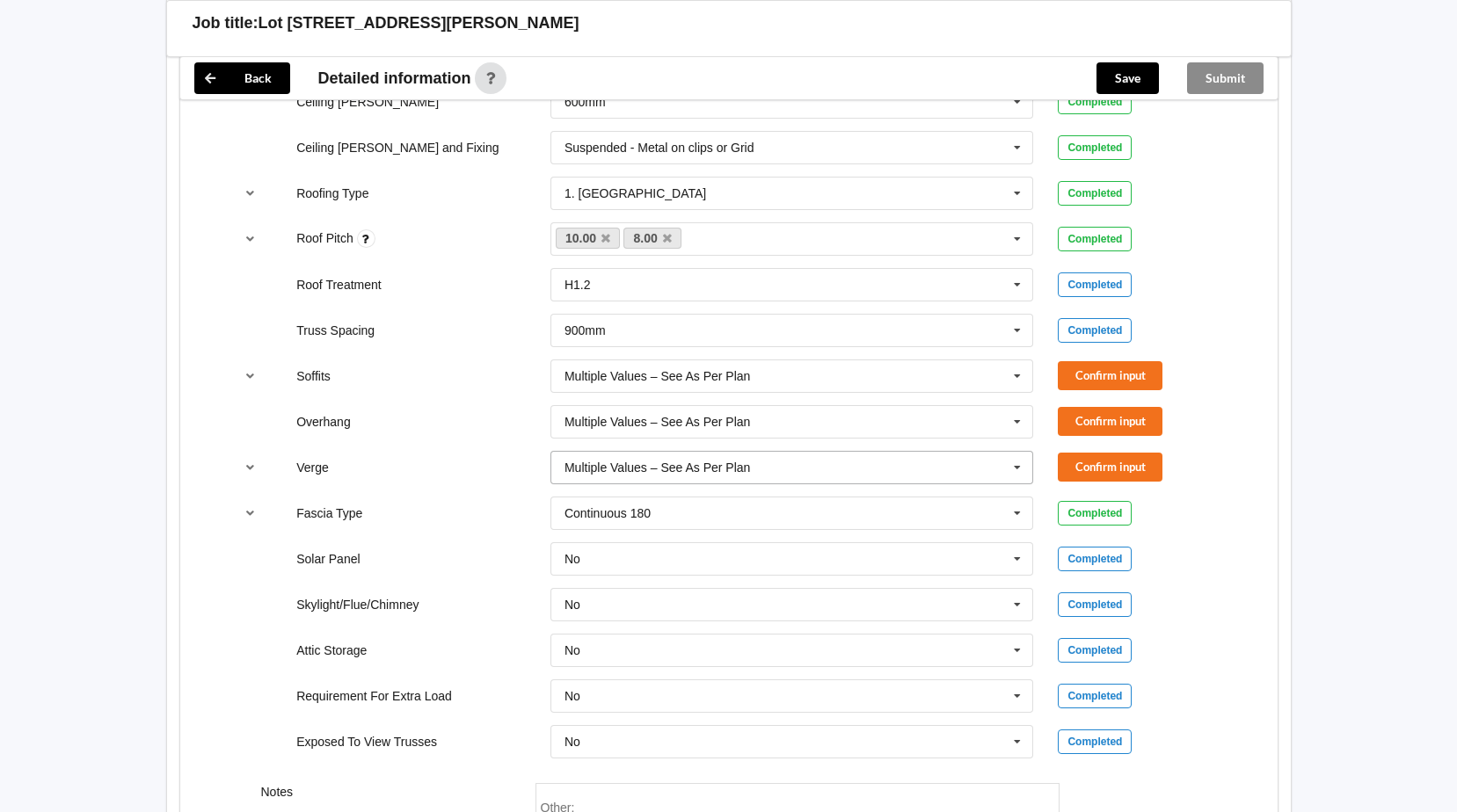
scroll to position [1318, 0]
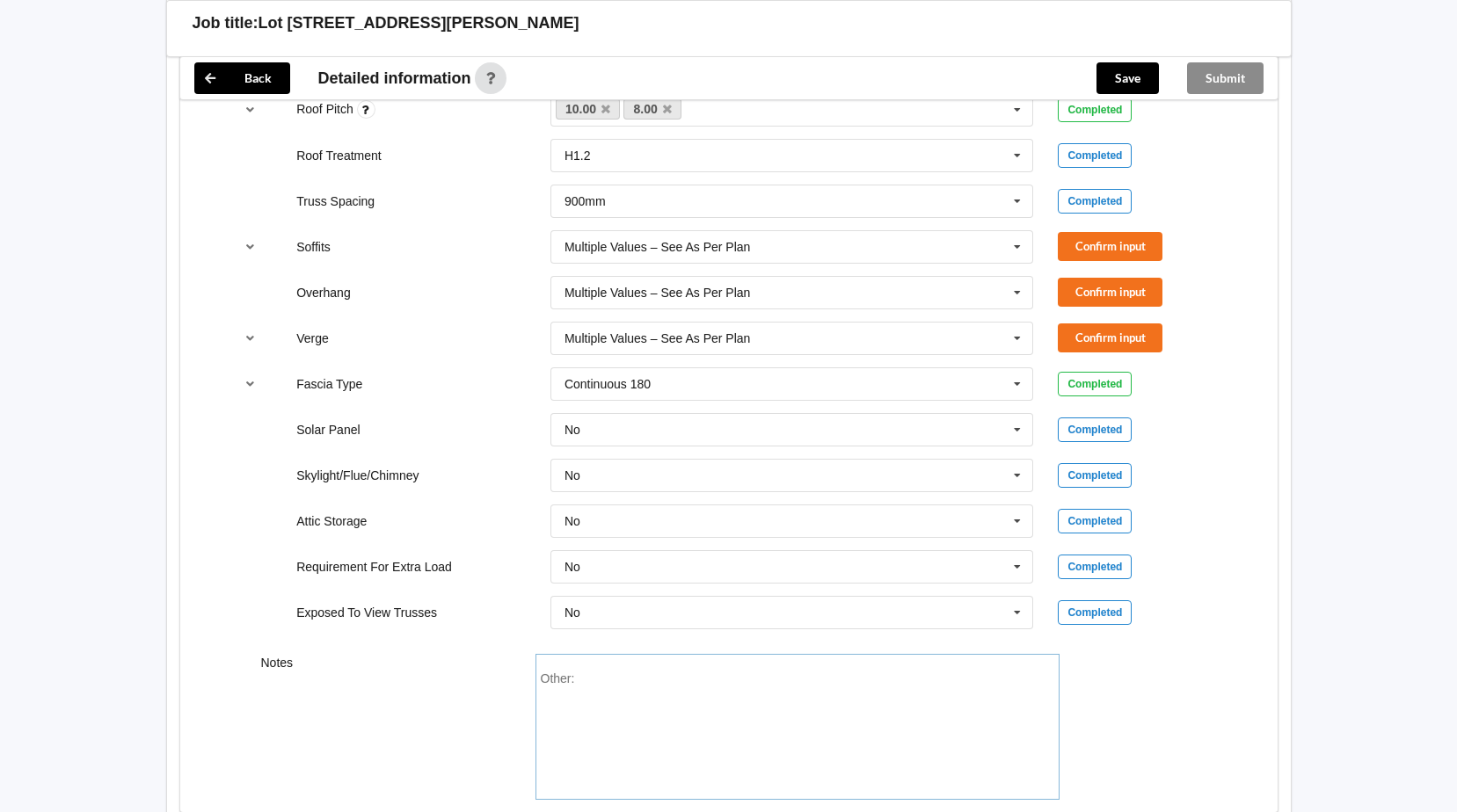
click at [627, 701] on div "Other:" at bounding box center [798, 733] width 514 height 123
drag, startPoint x: 594, startPoint y: 665, endPoint x: 594, endPoint y: 682, distance: 17.0
click at [594, 665] on div "Other:" at bounding box center [797, 726] width 524 height 146
click at [594, 682] on div "Other:" at bounding box center [798, 733] width 514 height 123
click at [588, 681] on div "Other:" at bounding box center [798, 733] width 514 height 123
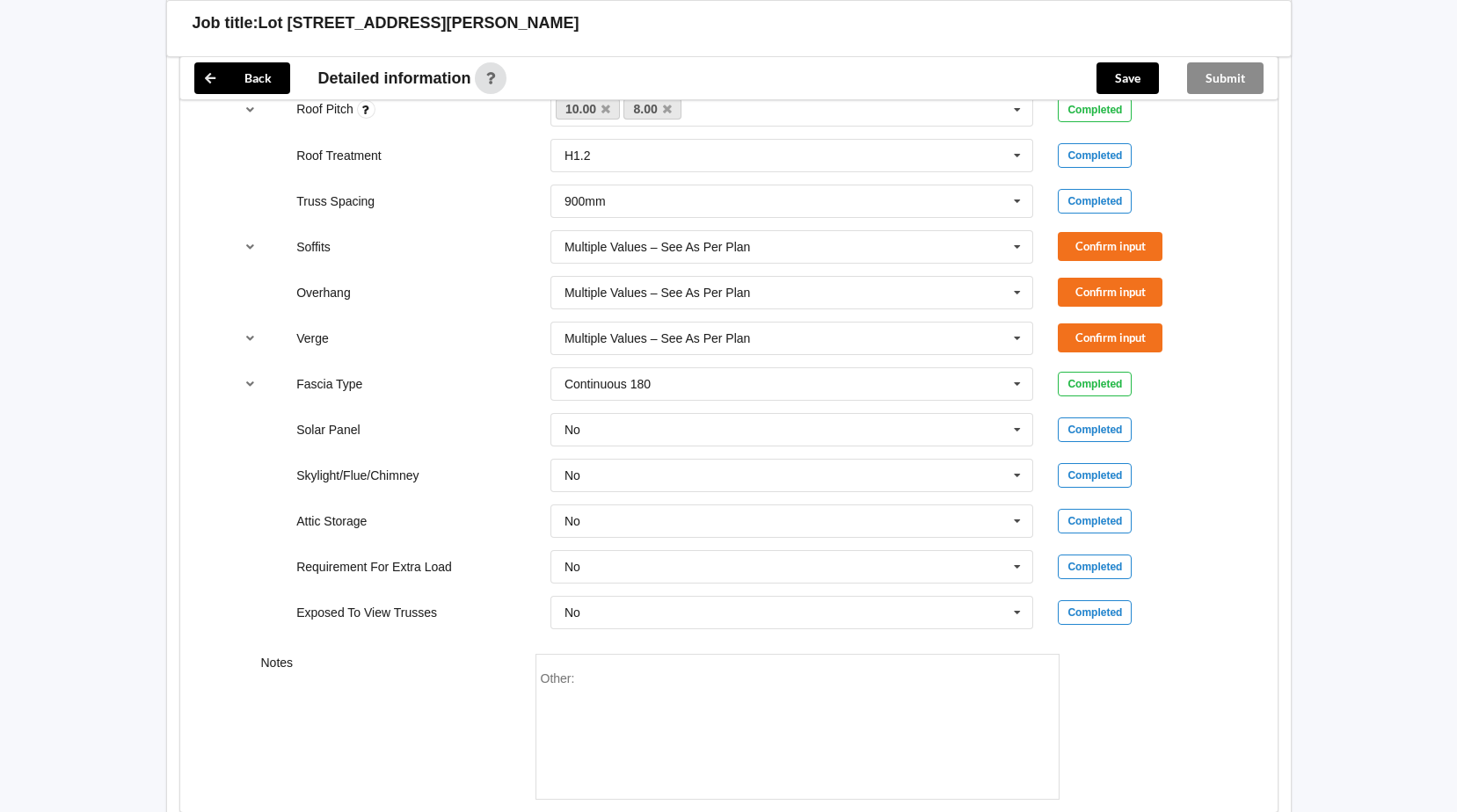
click at [574, 674] on span "Other:" at bounding box center [558, 678] width 35 height 14
click at [576, 684] on div "Other:" at bounding box center [798, 733] width 514 height 123
click at [573, 693] on div "Other:" at bounding box center [798, 733] width 514 height 123
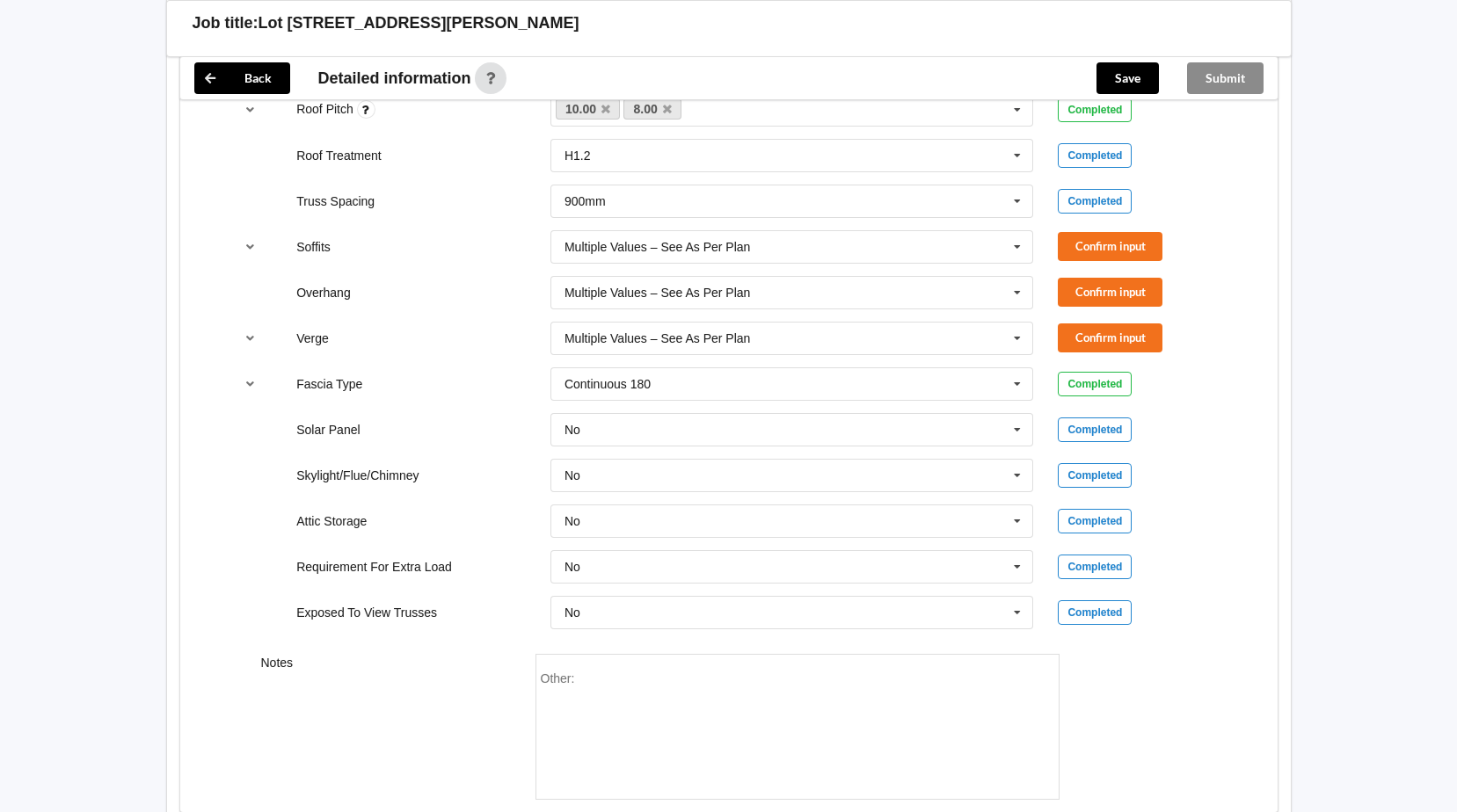
click at [573, 693] on div "Other:" at bounding box center [798, 733] width 514 height 123
click at [554, 675] on span "Other:" at bounding box center [558, 678] width 35 height 14
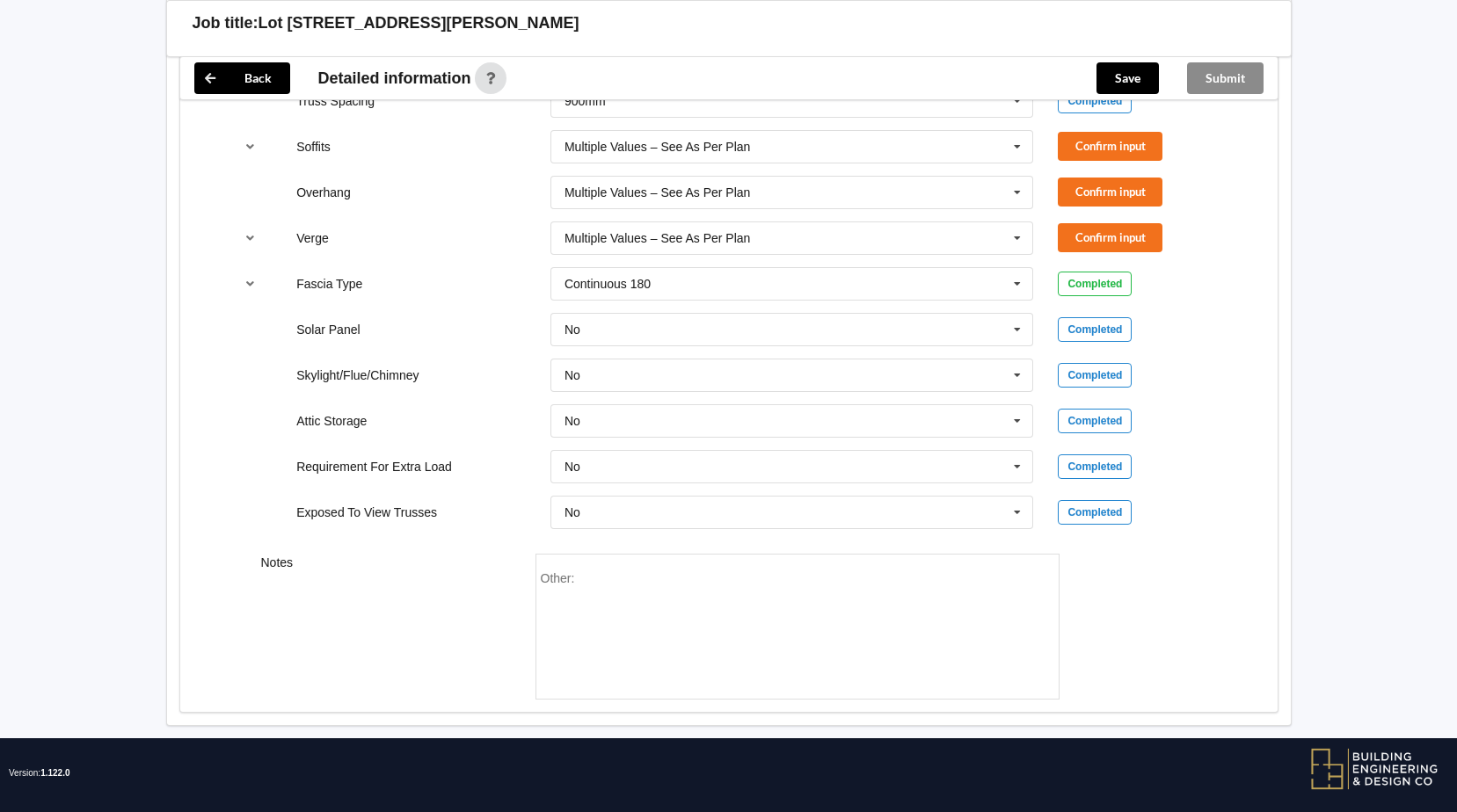
scroll to position [1433, 0]
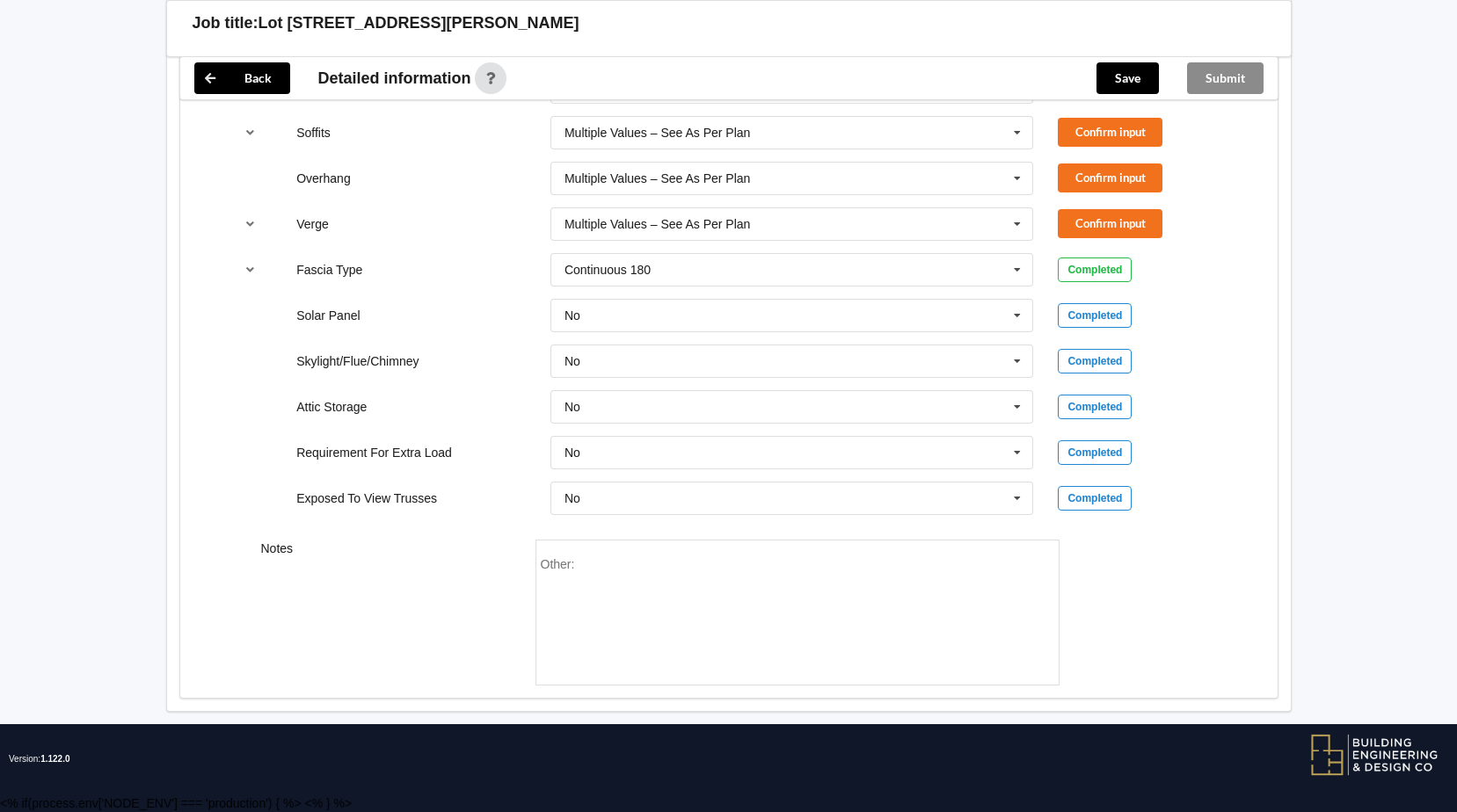
click at [565, 563] on span "Other:" at bounding box center [558, 563] width 35 height 14
drag, startPoint x: 565, startPoint y: 563, endPoint x: 582, endPoint y: 564, distance: 17.0
click at [582, 564] on div "Other:" at bounding box center [798, 618] width 514 height 123
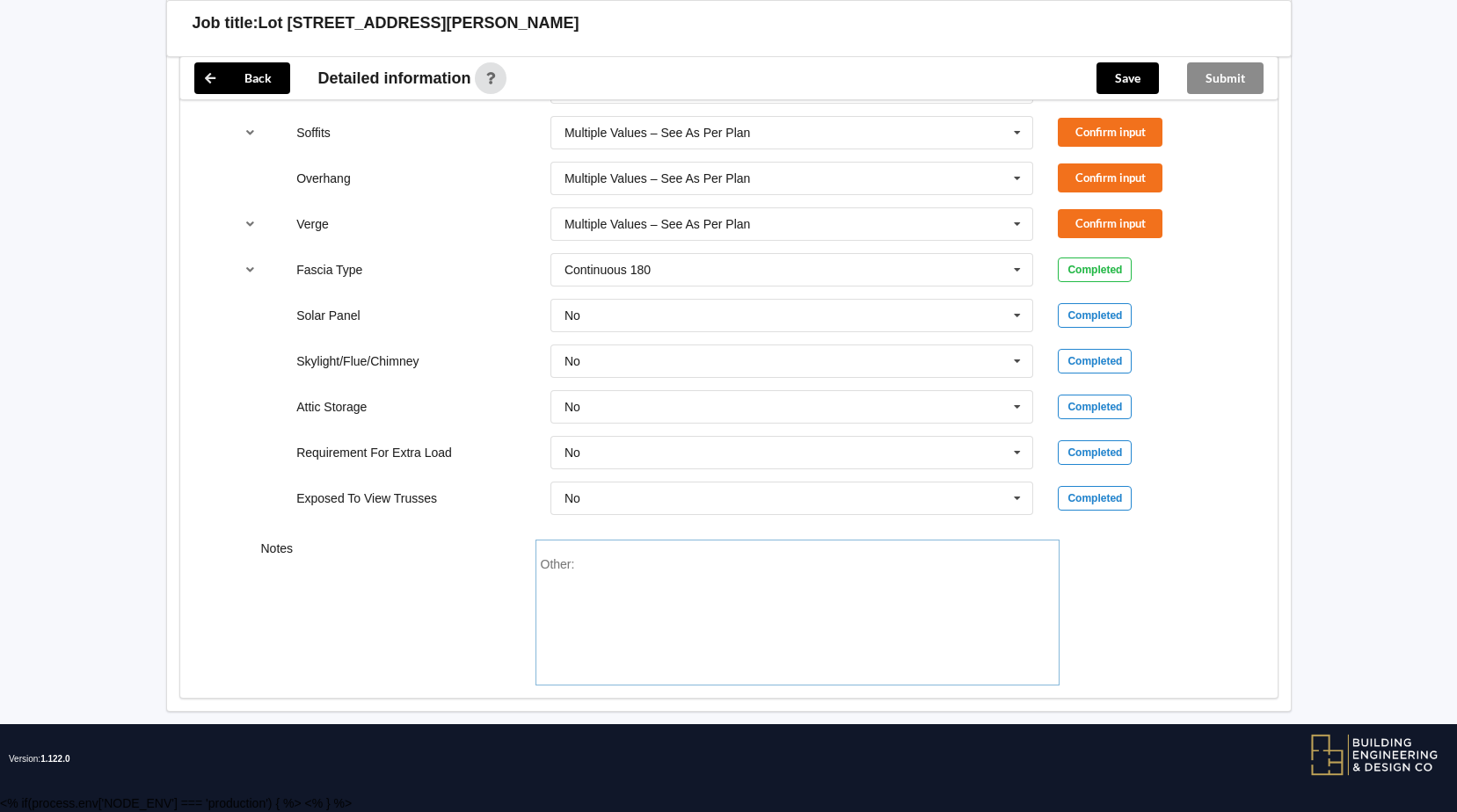
click at [582, 564] on div "Other:" at bounding box center [798, 618] width 514 height 123
click at [572, 567] on span "Other:" at bounding box center [558, 563] width 35 height 14
click at [609, 575] on div "Other:" at bounding box center [798, 618] width 514 height 123
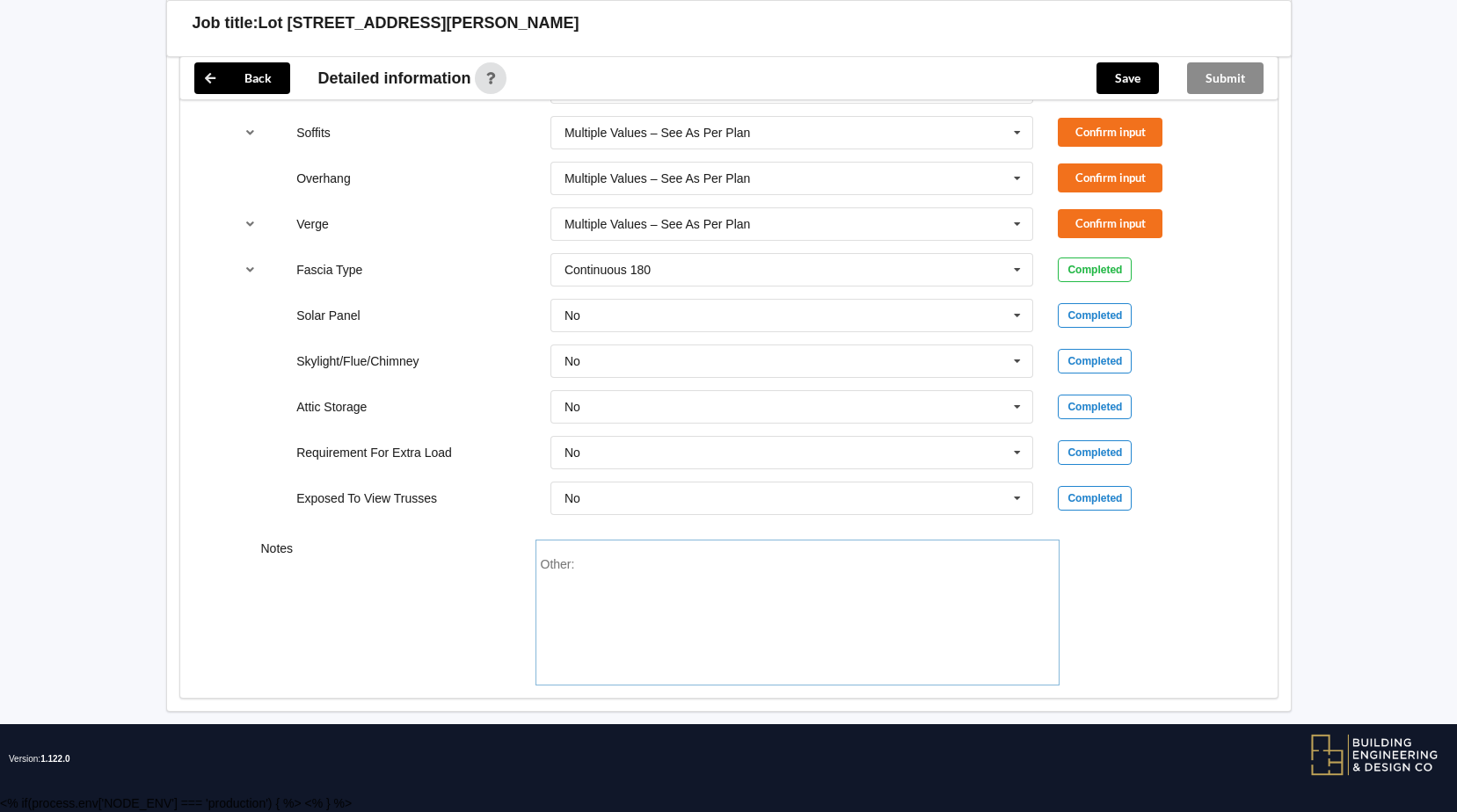
paste div "Other"
click at [1155, 129] on button "Confirm input" at bounding box center [1109, 132] width 105 height 29
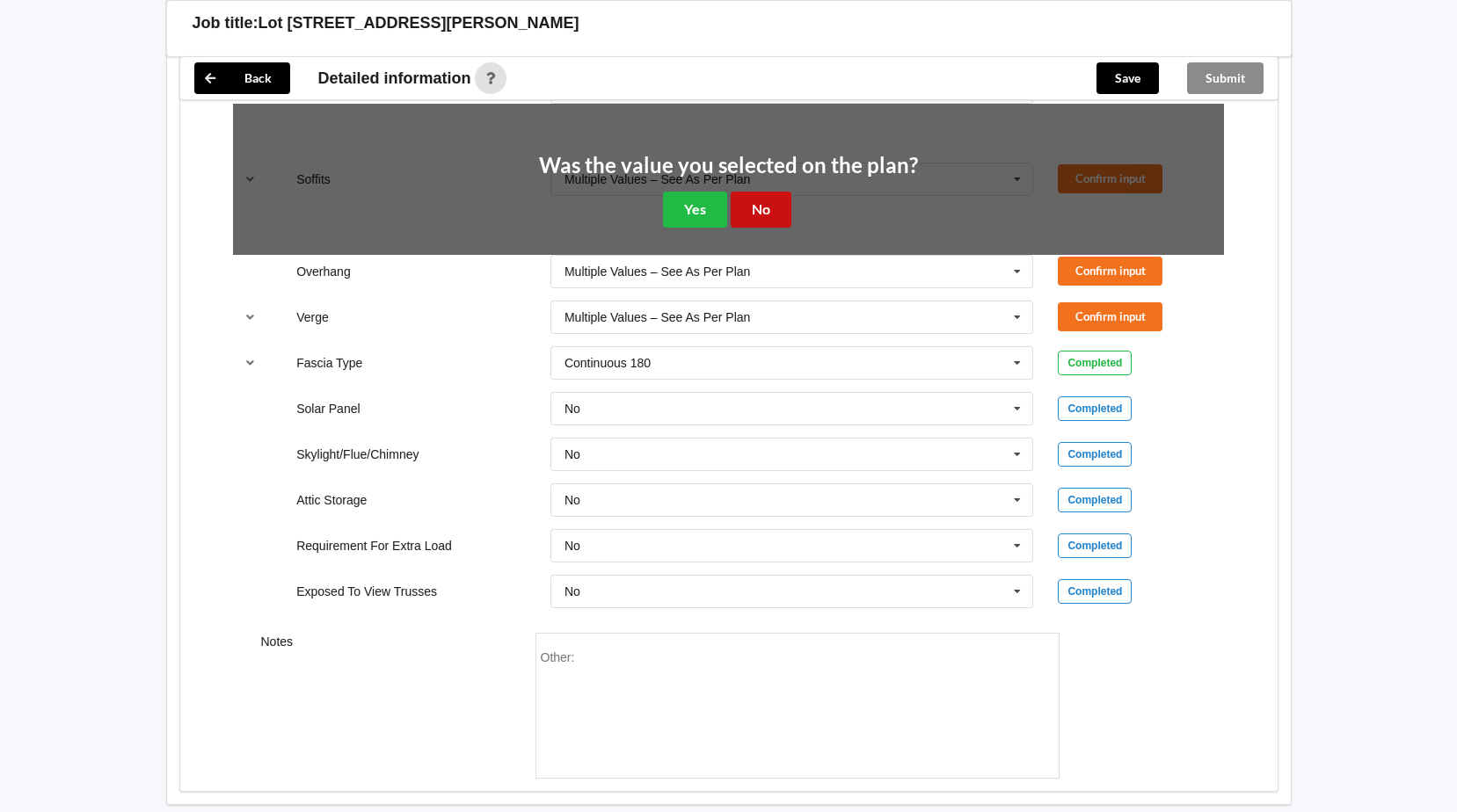
click at [775, 205] on button "No" at bounding box center [760, 209] width 61 height 36
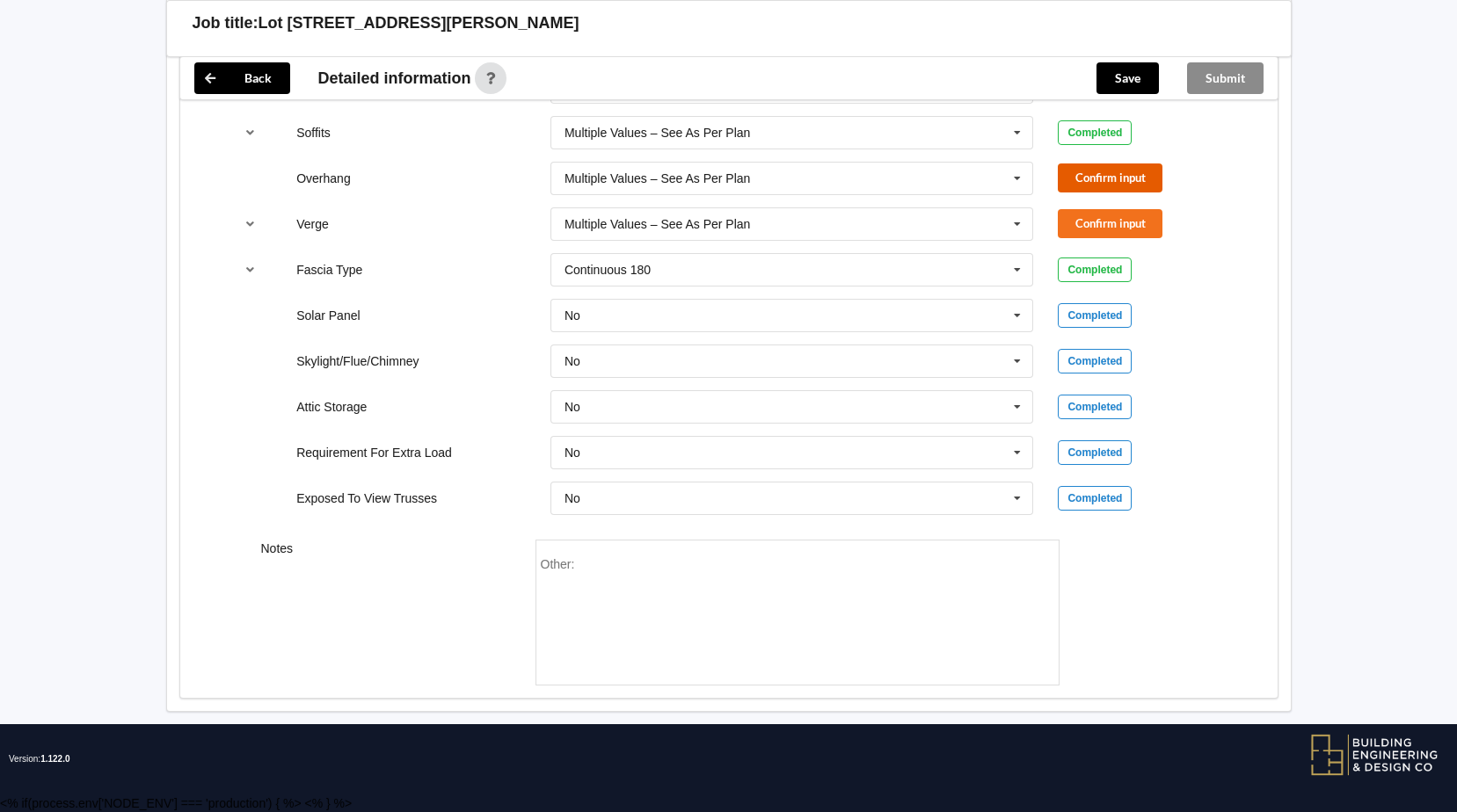
click at [1116, 178] on button "Confirm input" at bounding box center [1109, 178] width 105 height 29
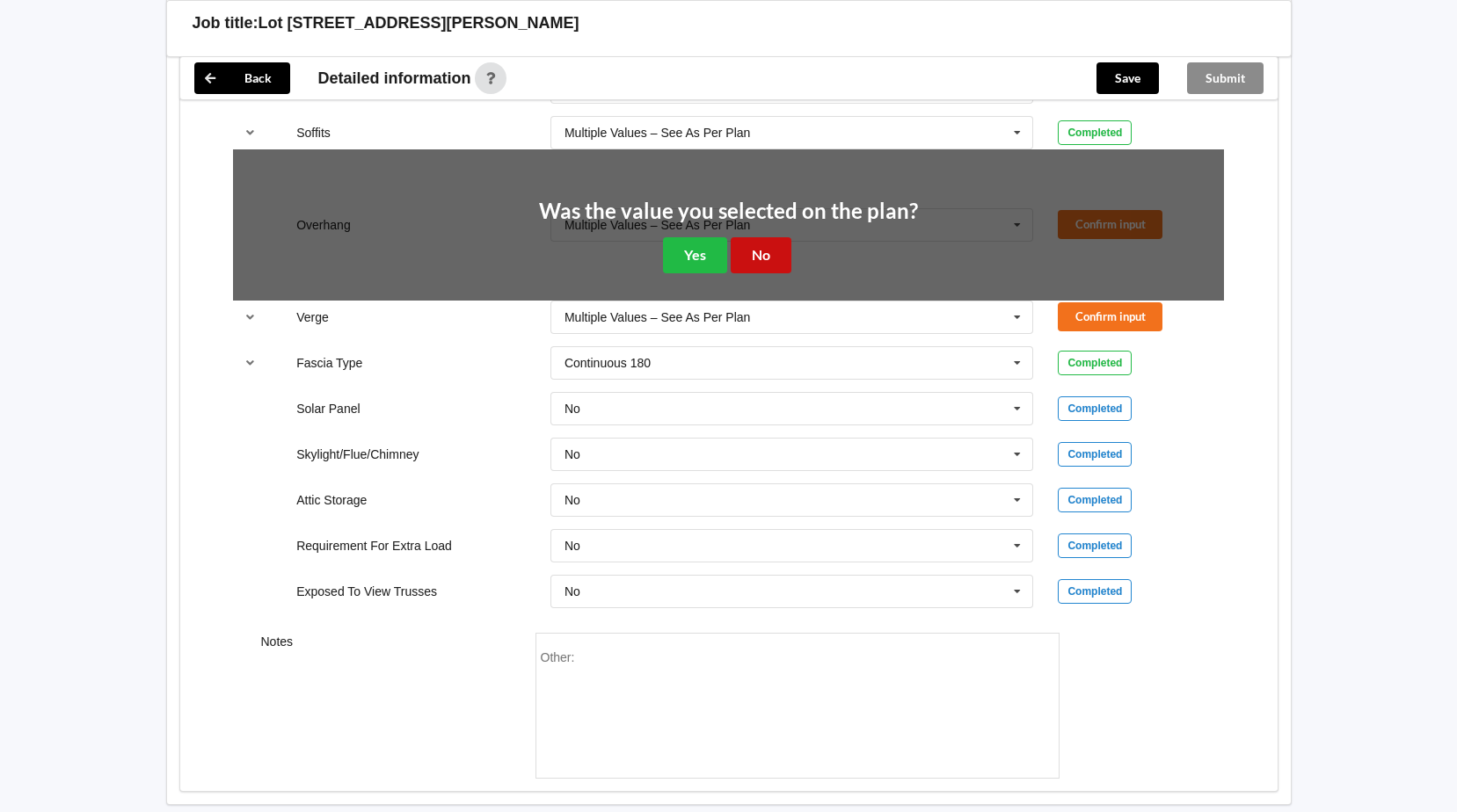
click at [779, 256] on button "No" at bounding box center [760, 256] width 61 height 36
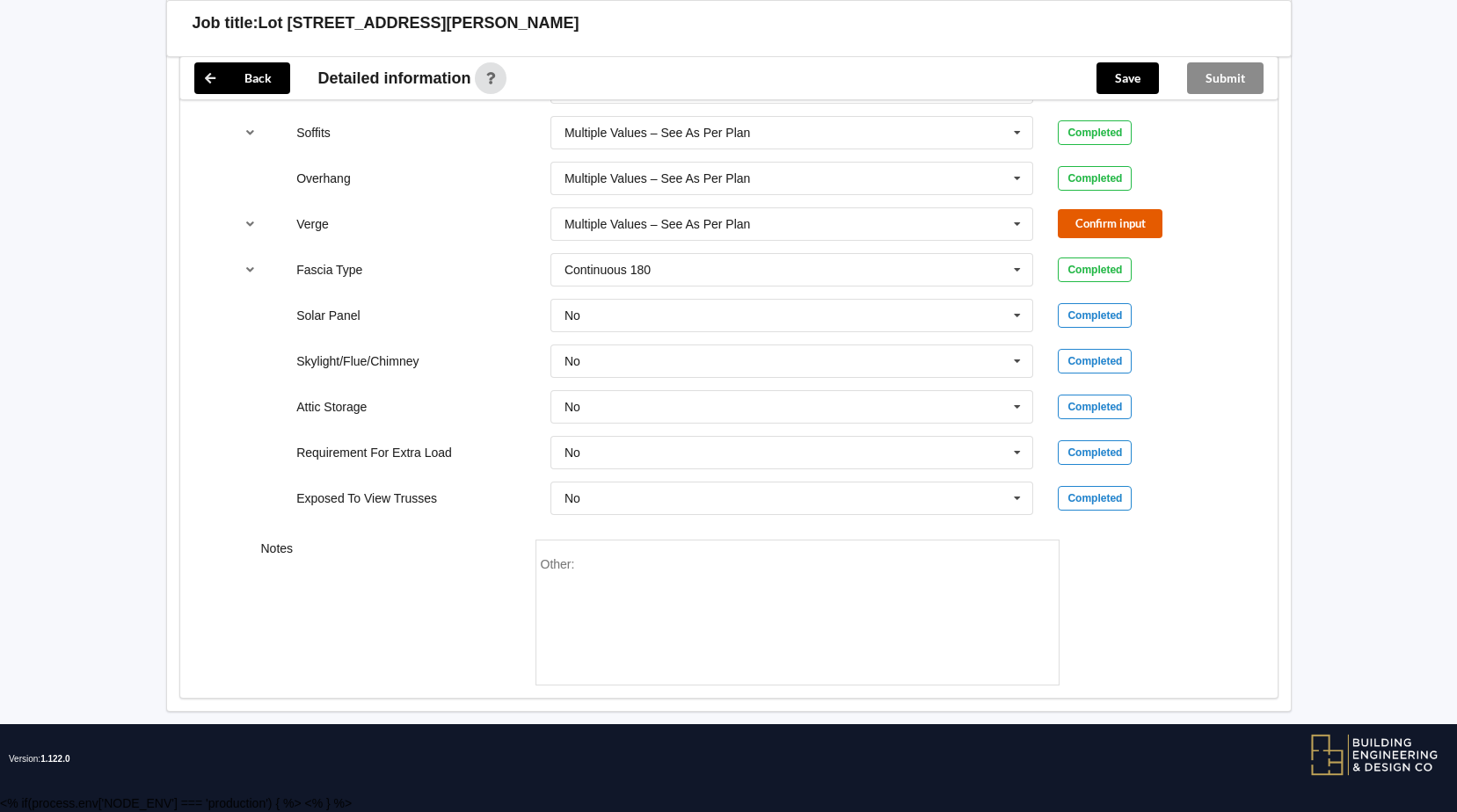
click at [1088, 226] on button "Confirm input" at bounding box center [1109, 224] width 105 height 29
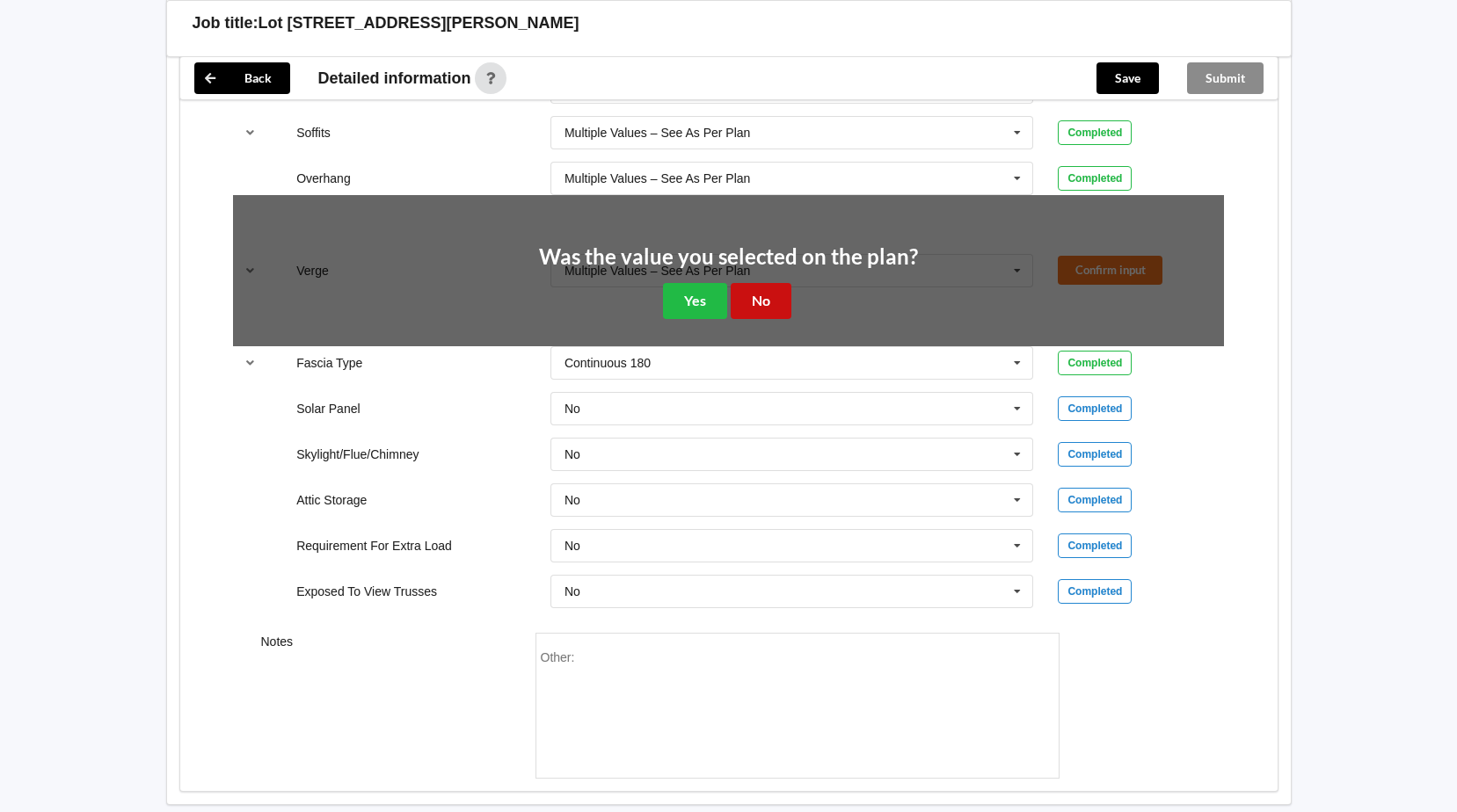
click at [765, 297] on button "No" at bounding box center [760, 301] width 61 height 36
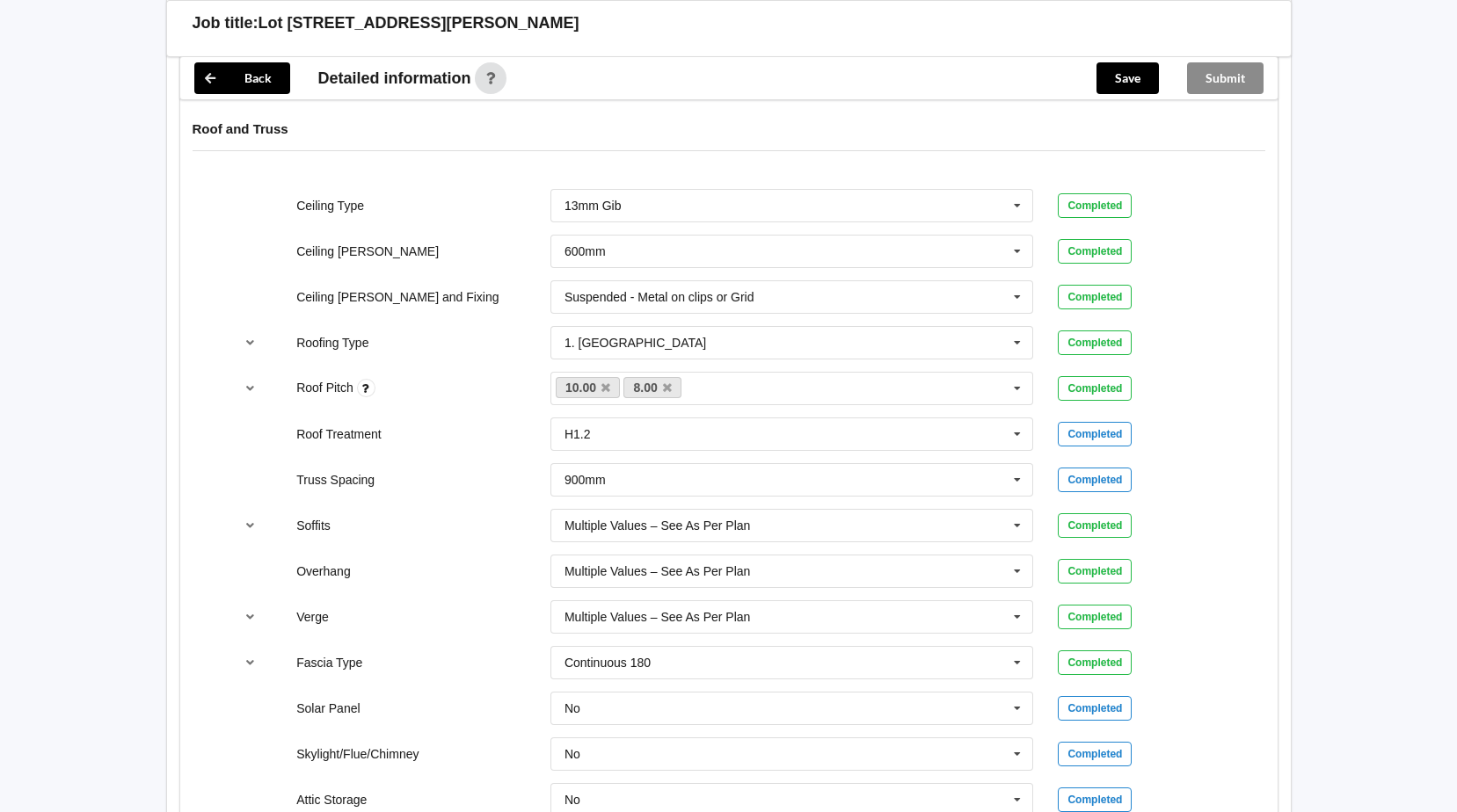
scroll to position [817, 0]
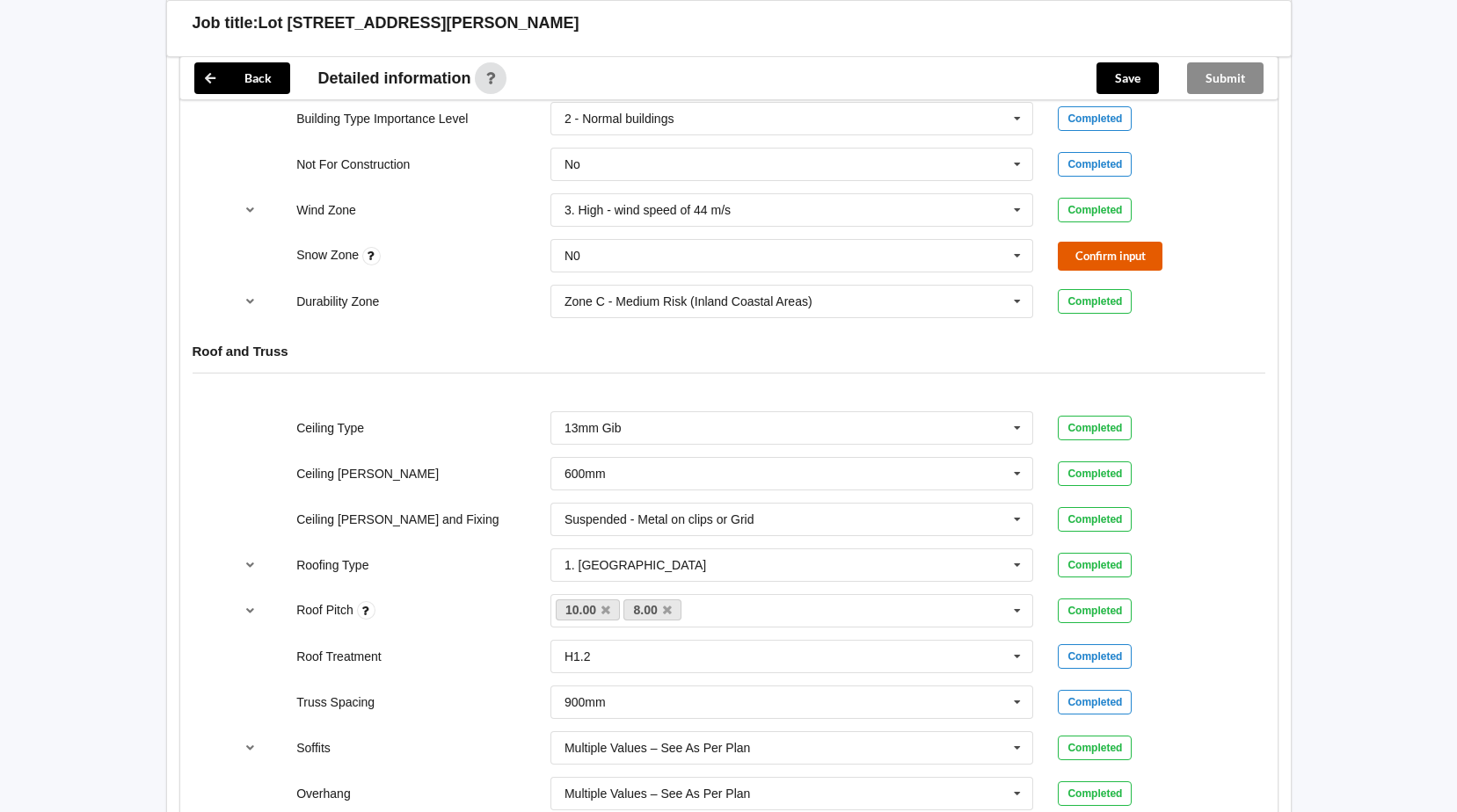
click at [1118, 259] on button "Confirm input" at bounding box center [1109, 256] width 105 height 29
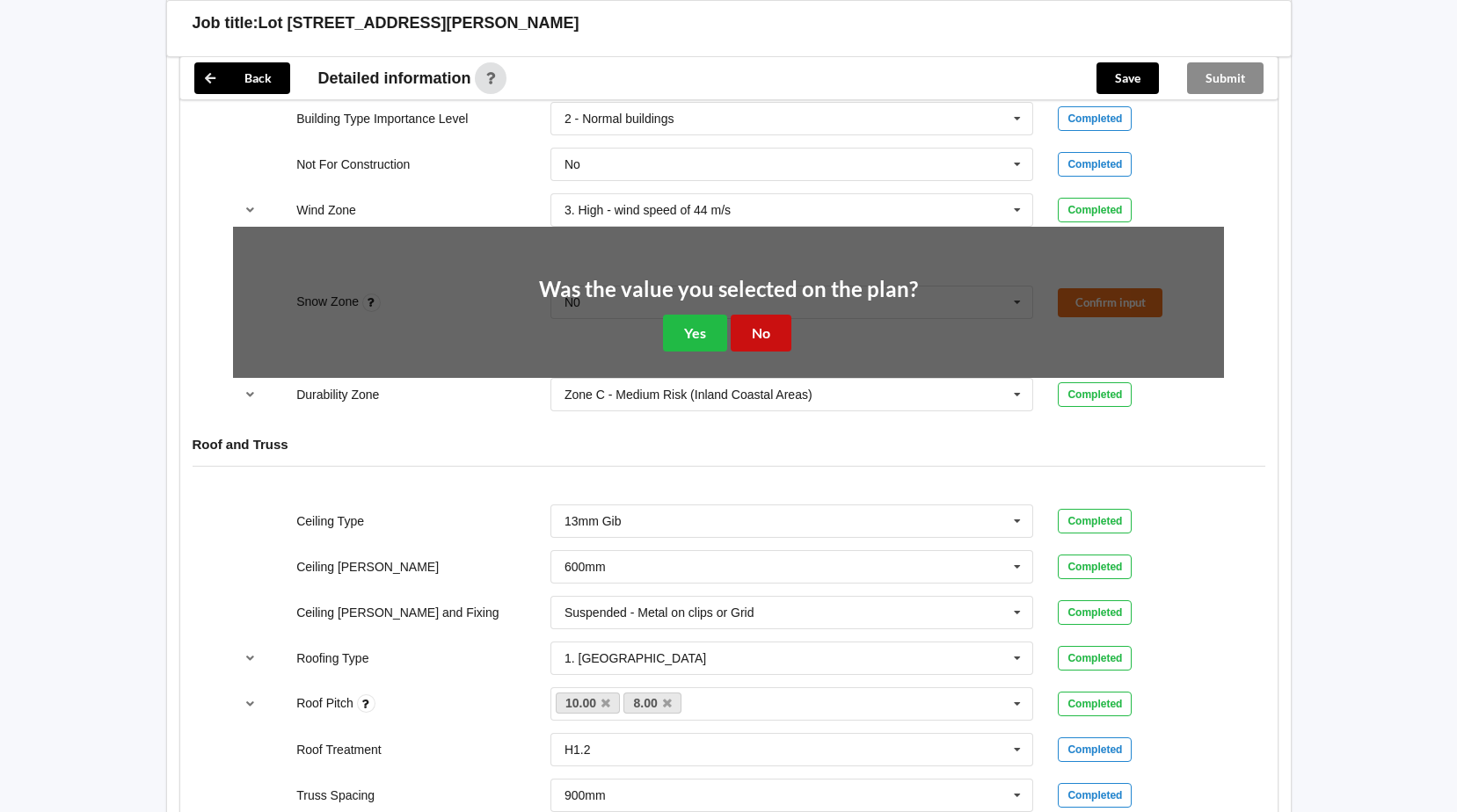
click at [759, 333] on button "No" at bounding box center [760, 333] width 61 height 36
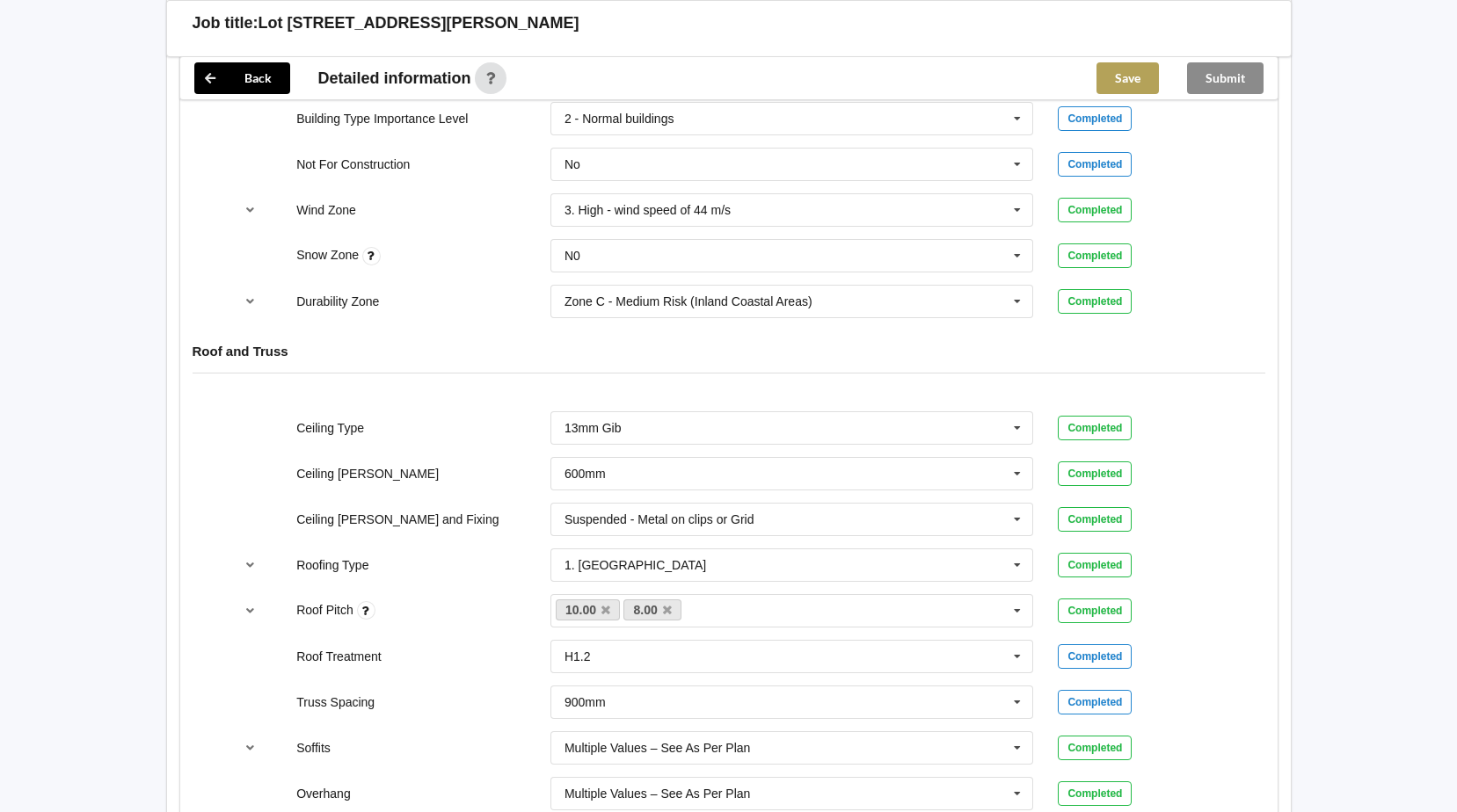
click at [1108, 85] on button "Save" at bounding box center [1127, 78] width 63 height 32
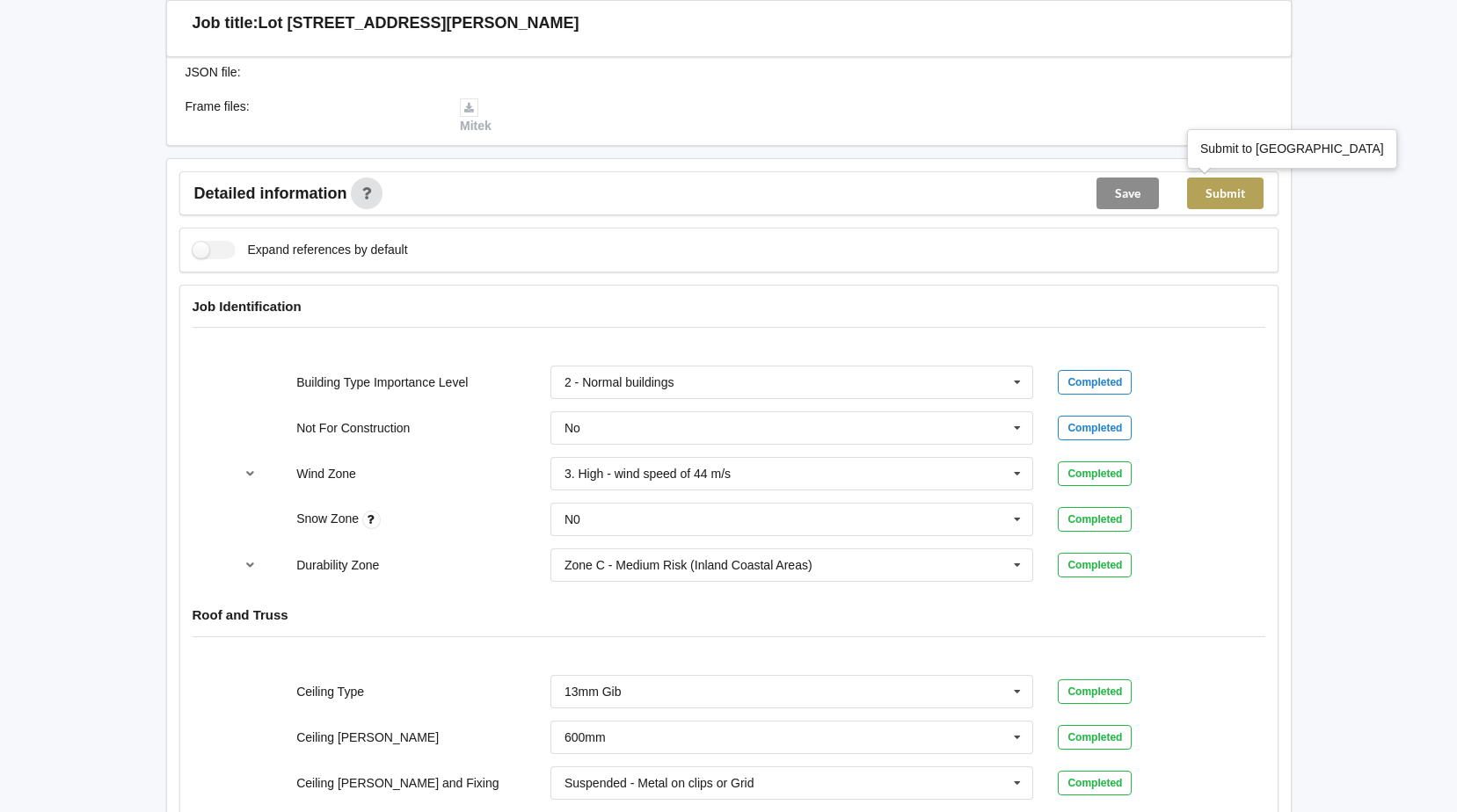
click at [1230, 190] on button "Submit" at bounding box center [1225, 193] width 76 height 32
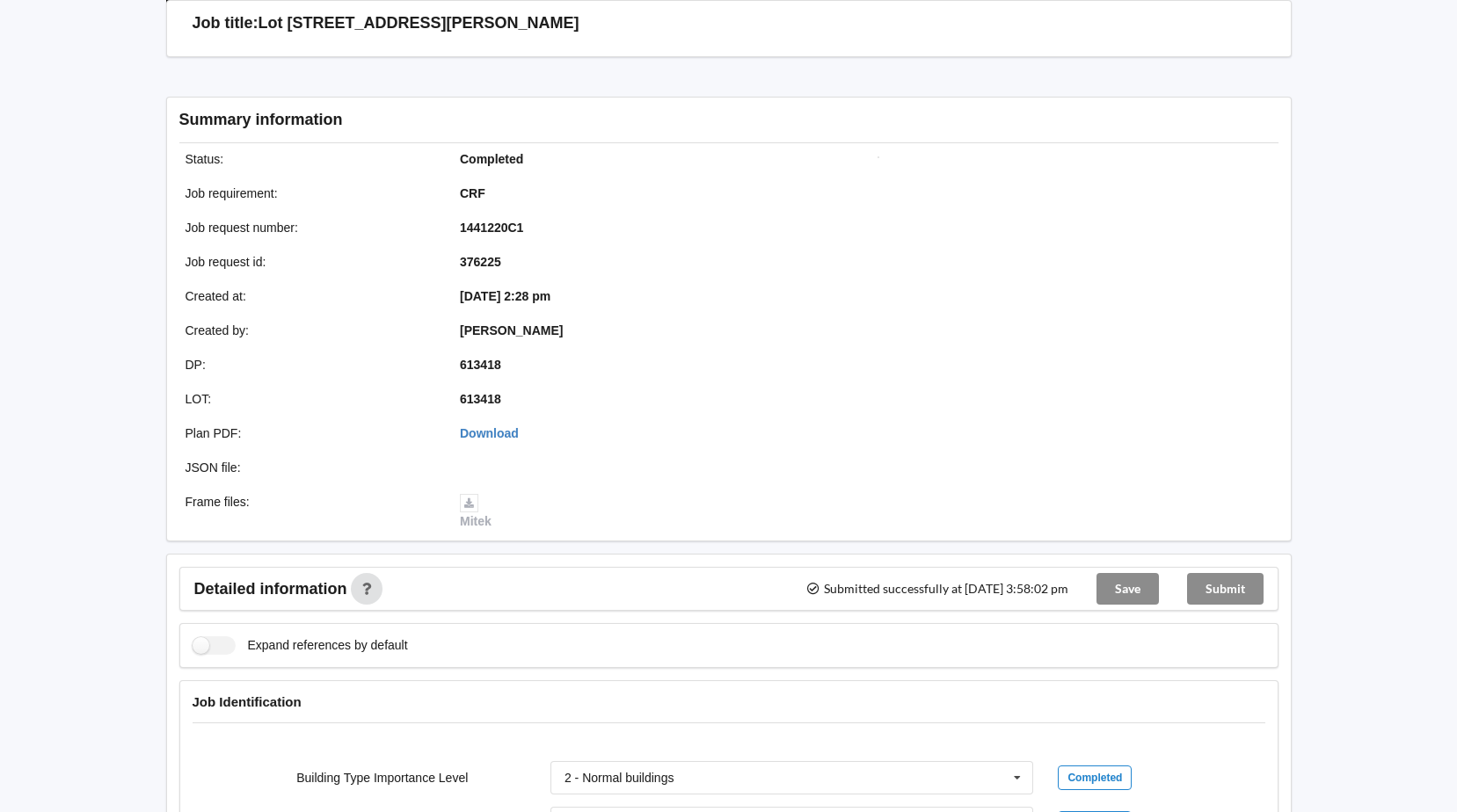
scroll to position [472, 0]
